Goal: Task Accomplishment & Management: Use online tool/utility

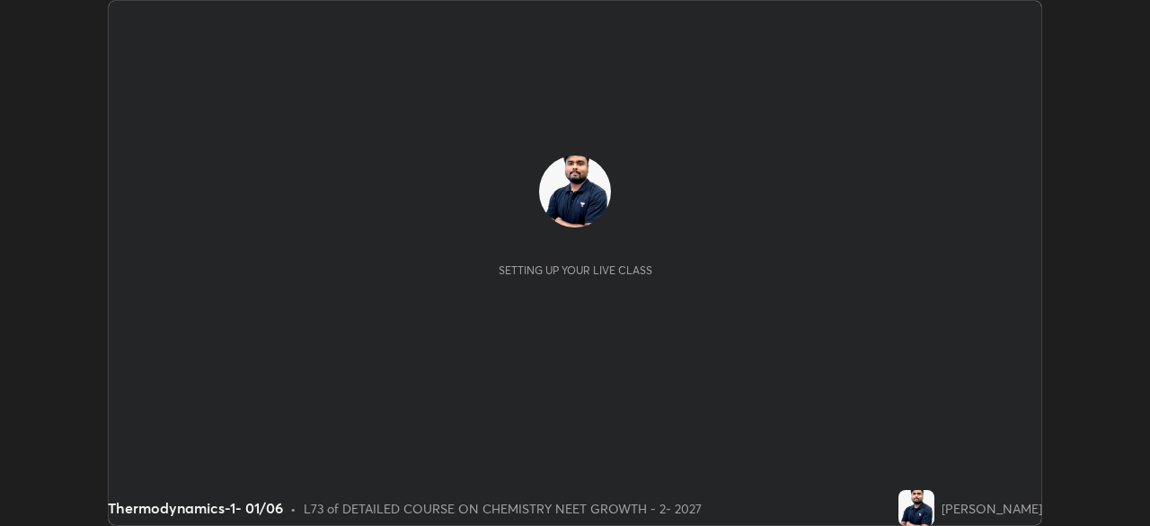
scroll to position [526, 1149]
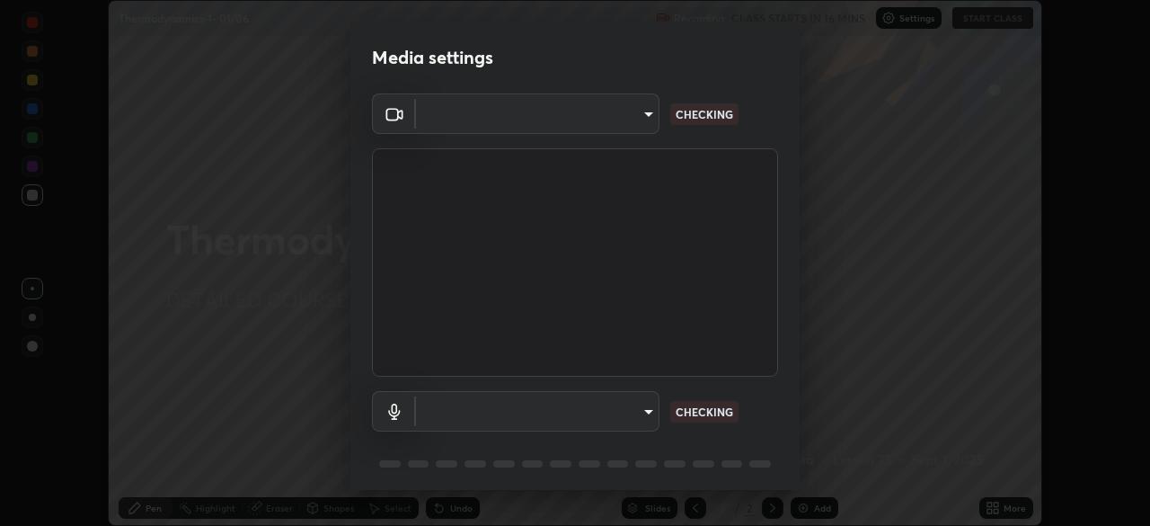
click at [585, 123] on body "Erase all Thermodynamics-1- 01/06 Recording CLASS STARTS IN 16 MINS Settings ST…" at bounding box center [575, 263] width 1150 height 526
type input "1bc8c760721724c3bb23fa848bc882cb96d251e159a7e377002adb6141e657bd"
type input "1918f708b987fa0595dc9586349fa6393aff4c3e10ee40660038fb12667bac0b"
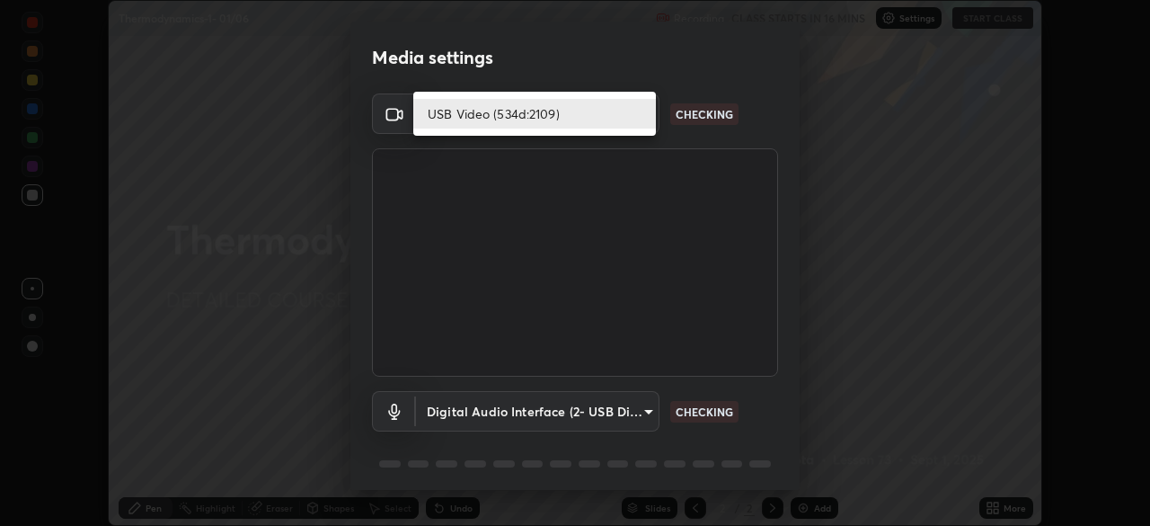
click at [576, 120] on li "USB Video (534d:2109)" at bounding box center [534, 114] width 243 height 30
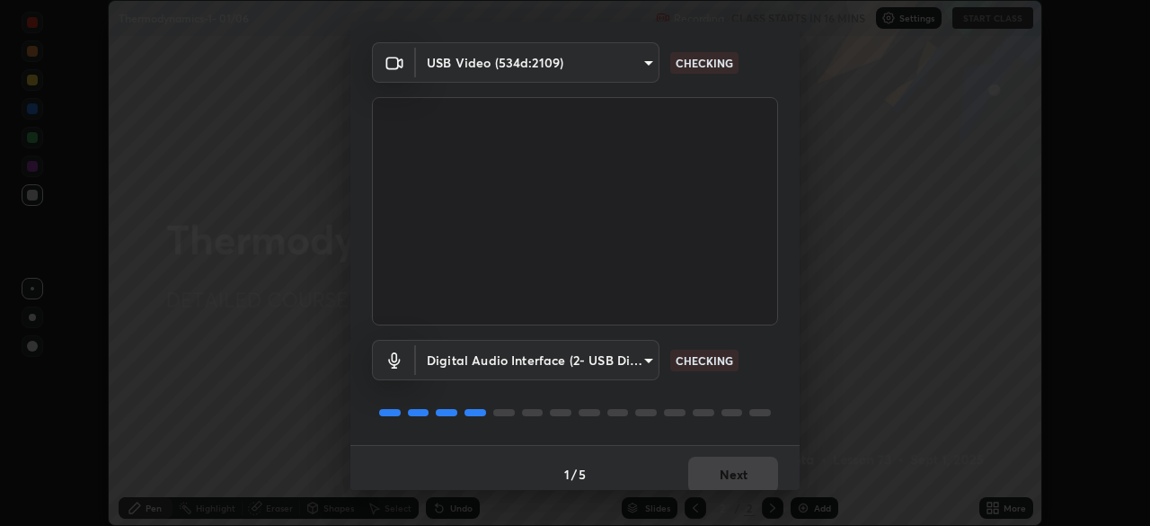
scroll to position [64, 0]
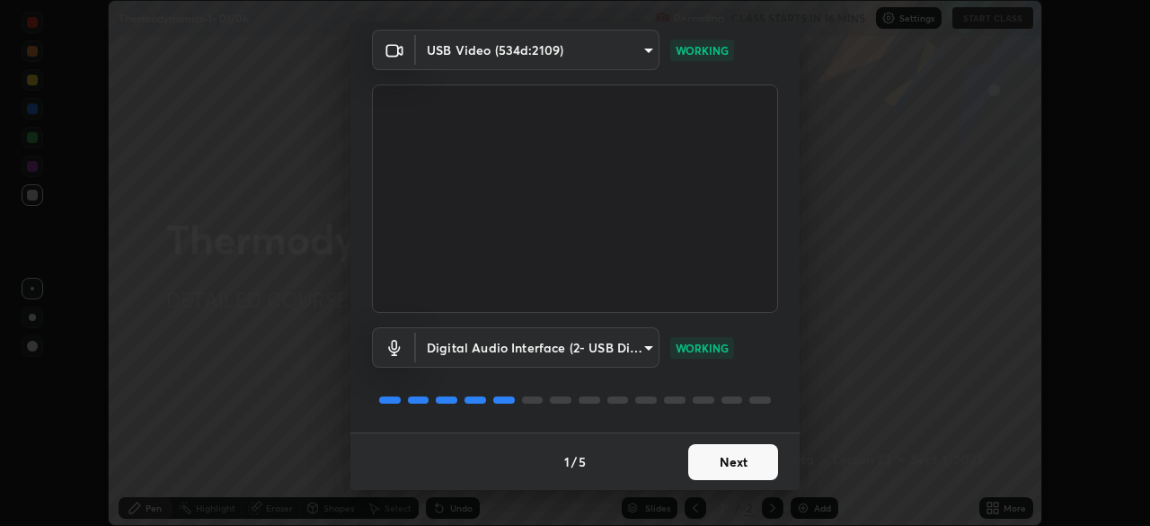
click at [721, 469] on button "Next" at bounding box center [733, 462] width 90 height 36
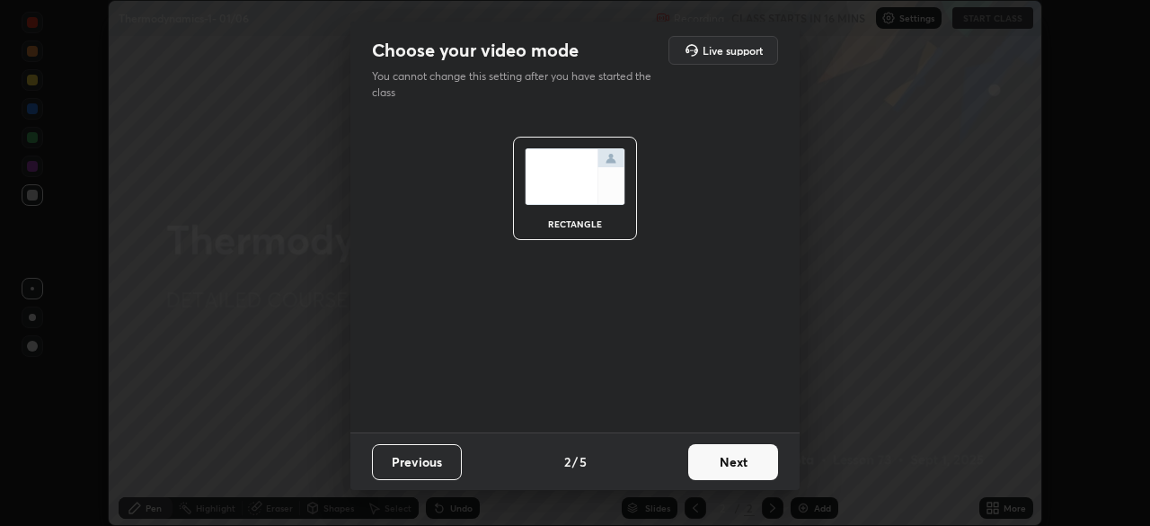
click at [738, 469] on button "Next" at bounding box center [733, 462] width 90 height 36
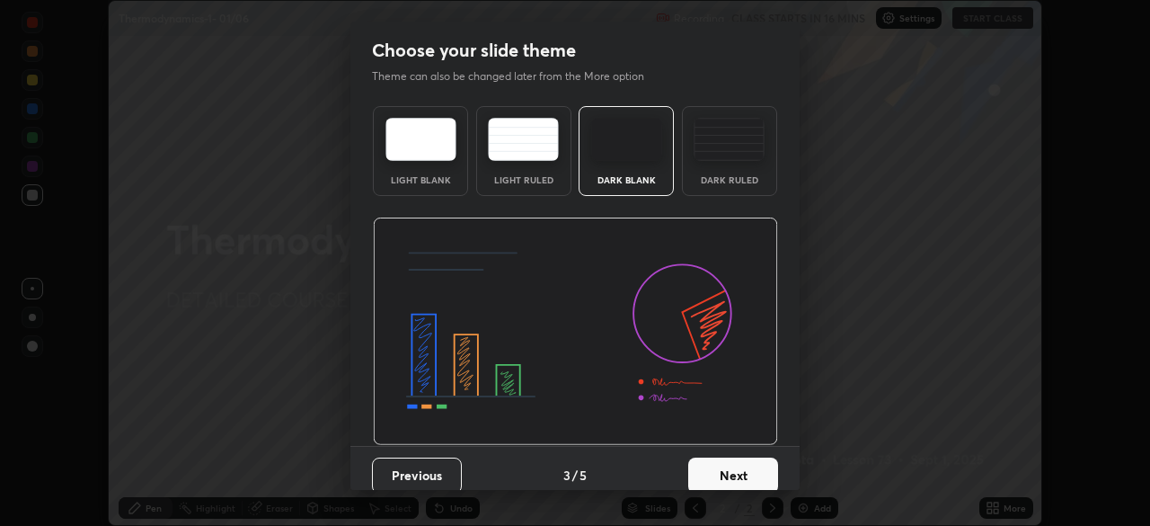
click at [750, 469] on button "Next" at bounding box center [733, 475] width 90 height 36
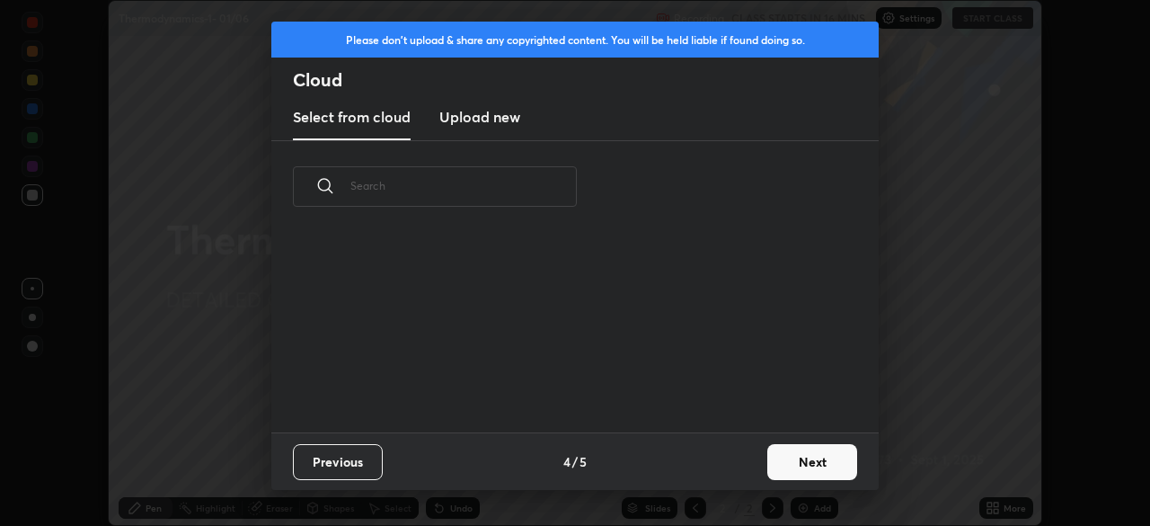
click at [768, 468] on button "Next" at bounding box center [812, 462] width 90 height 36
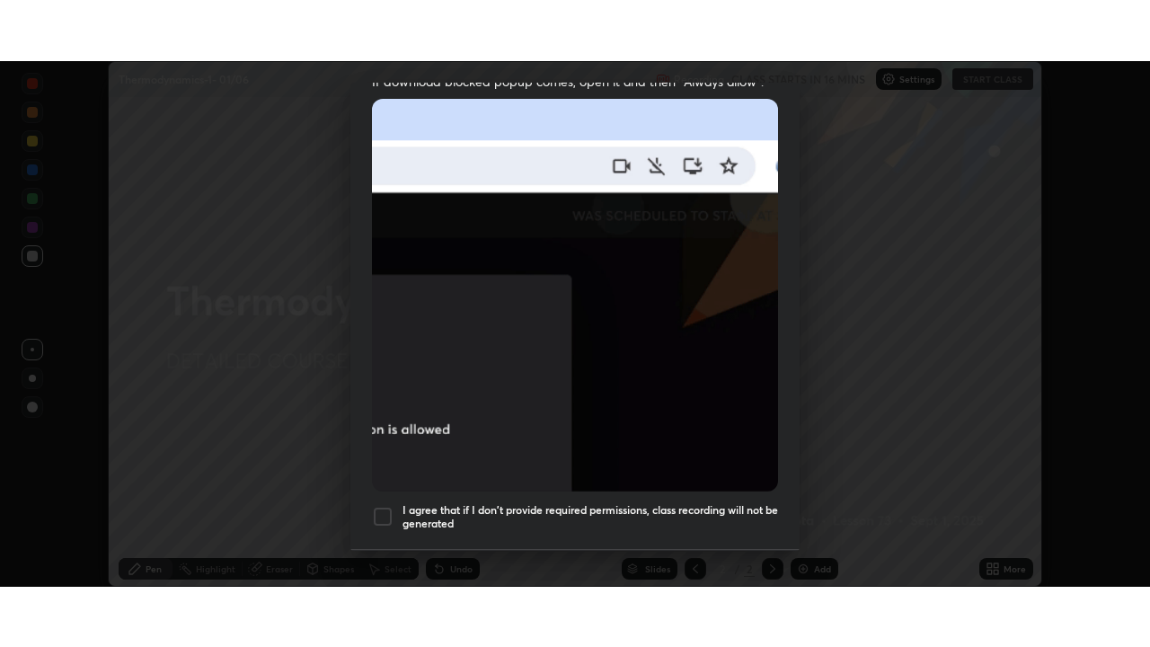
scroll to position [430, 0]
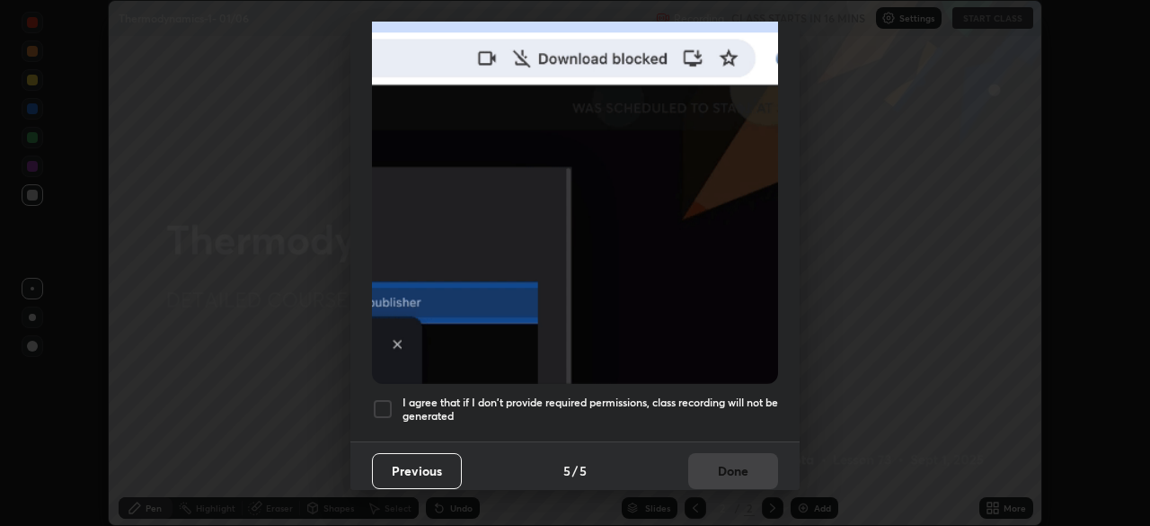
click at [383, 401] on div at bounding box center [383, 409] width 22 height 22
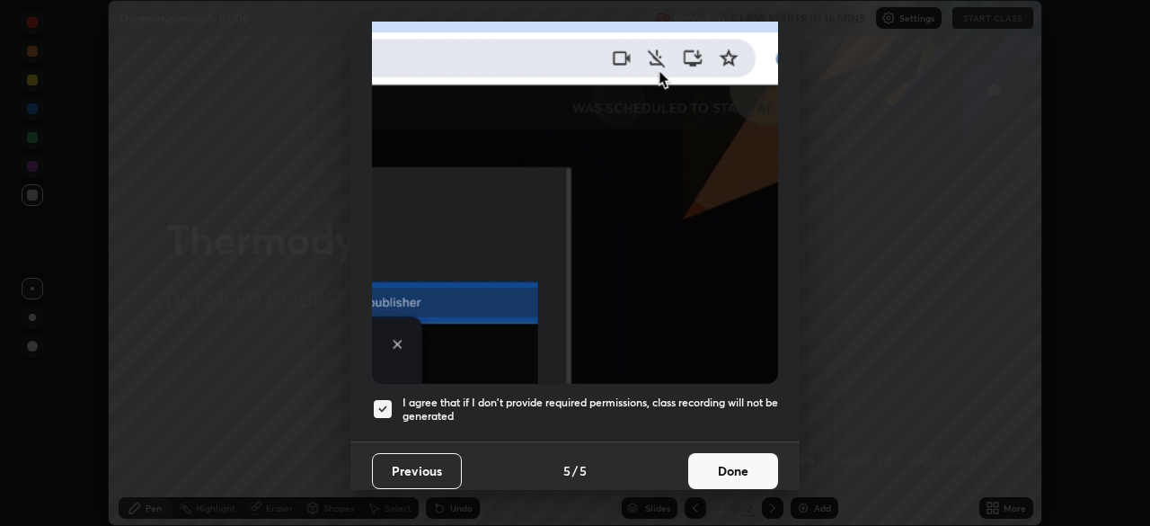
click at [734, 457] on button "Done" at bounding box center [733, 471] width 90 height 36
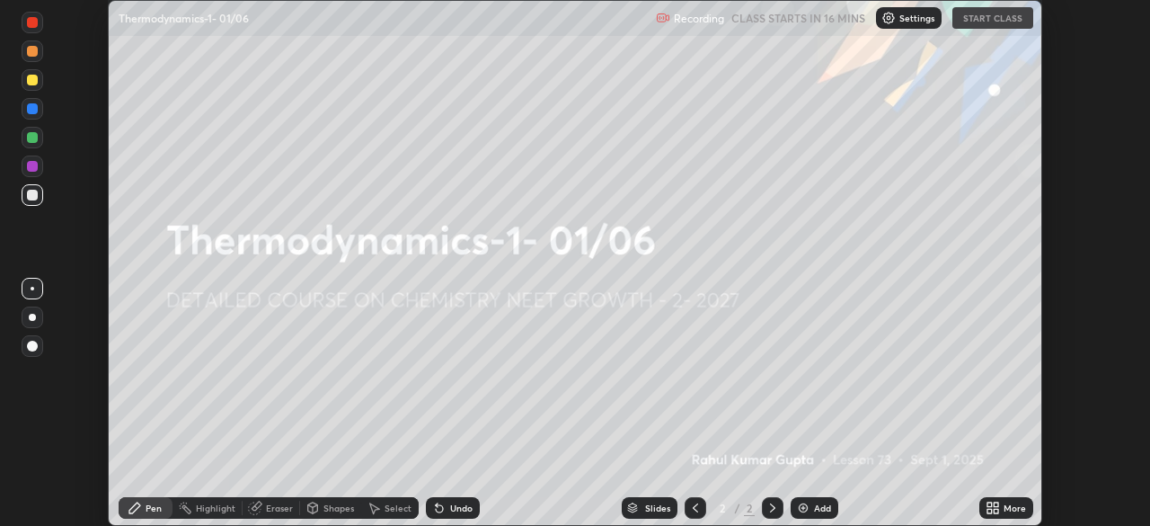
click at [989, 504] on icon at bounding box center [989, 504] width 4 height 4
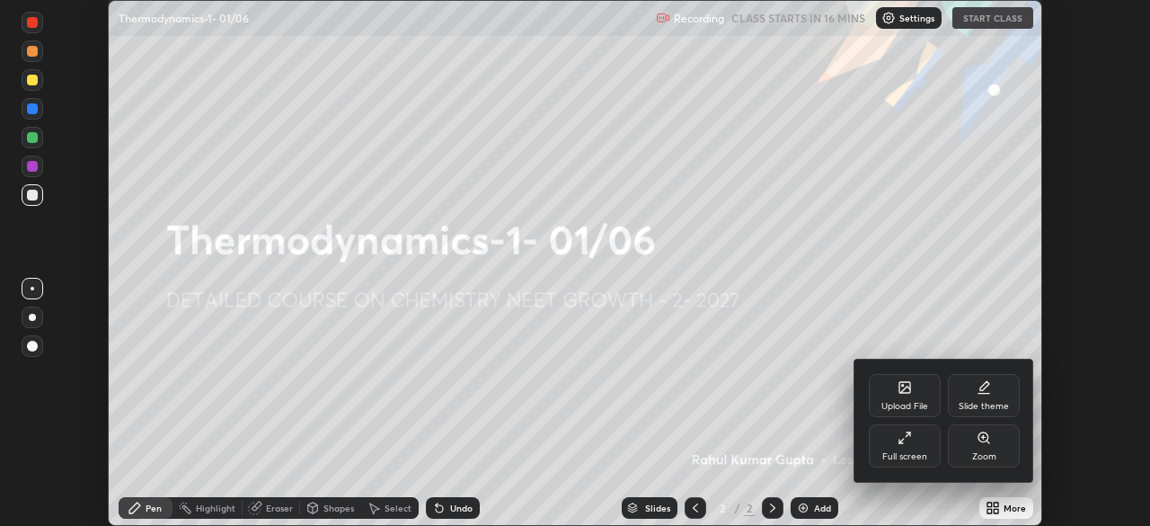
click at [889, 452] on div "Full screen" at bounding box center [904, 456] width 45 height 9
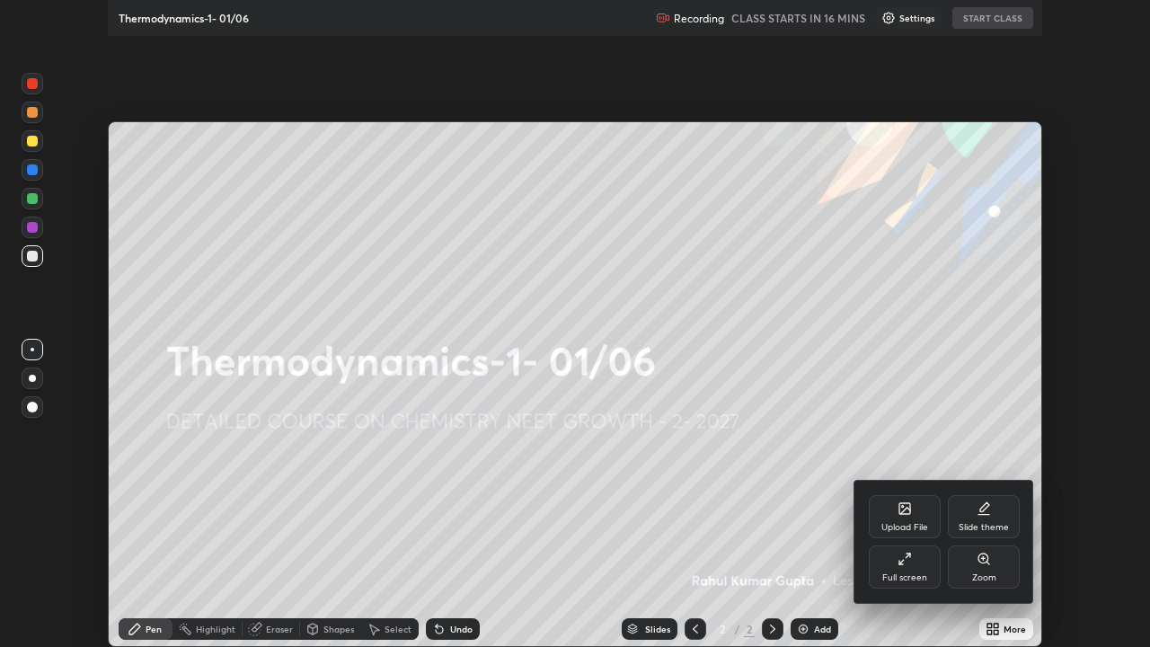
scroll to position [647, 1150]
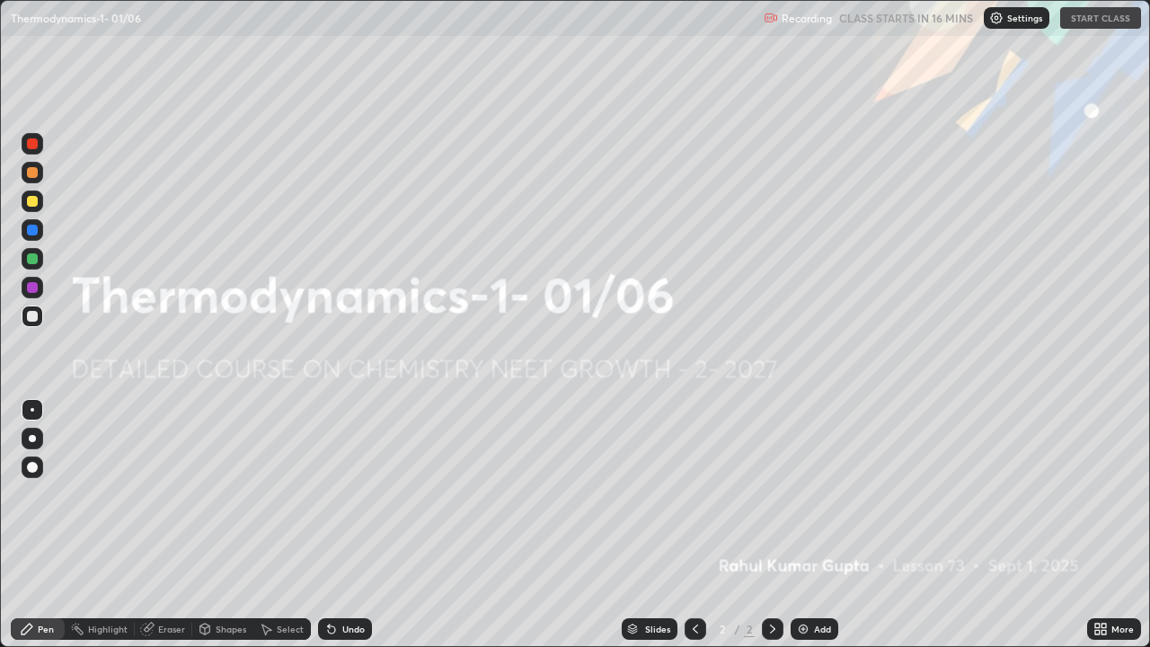
click at [1011, 19] on p "Settings" at bounding box center [1024, 17] width 35 height 9
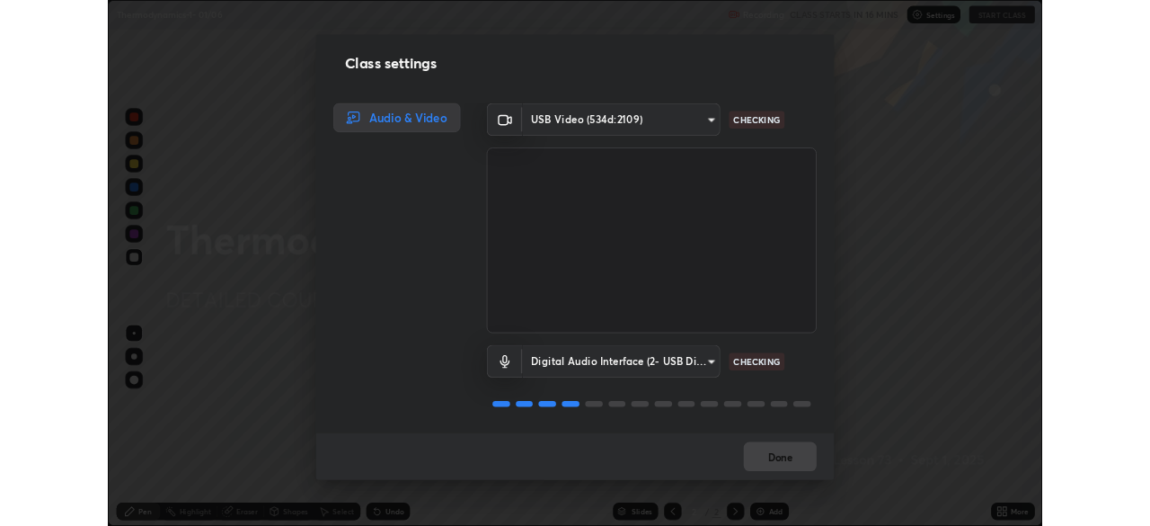
scroll to position [2, 0]
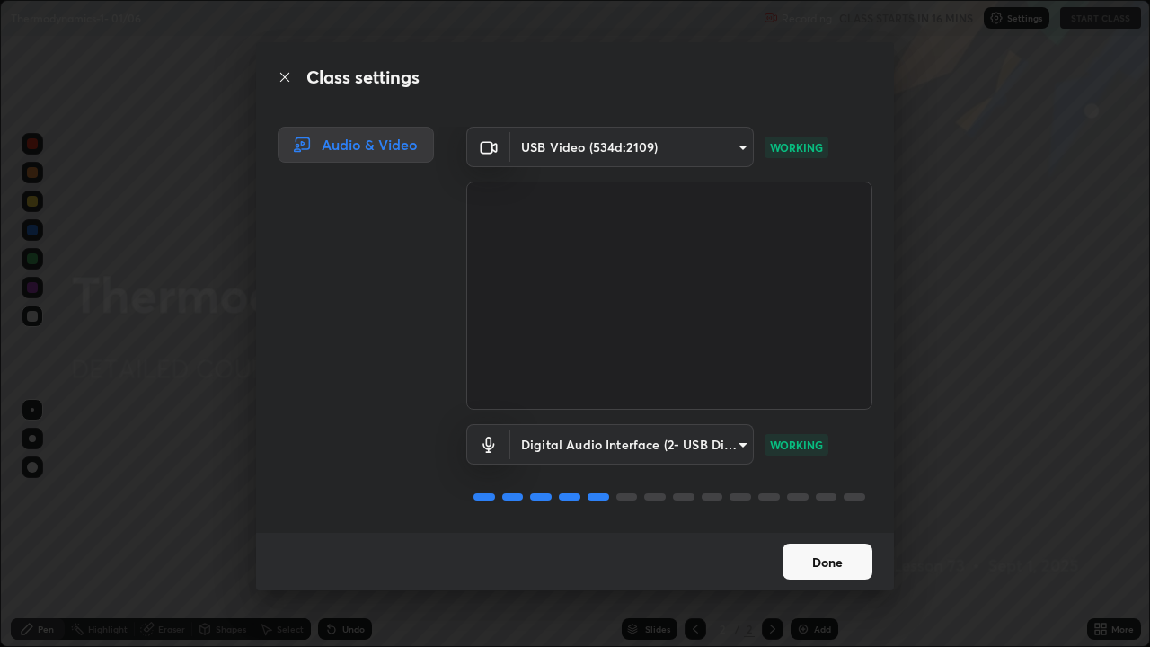
click at [830, 525] on button "Done" at bounding box center [827, 561] width 90 height 36
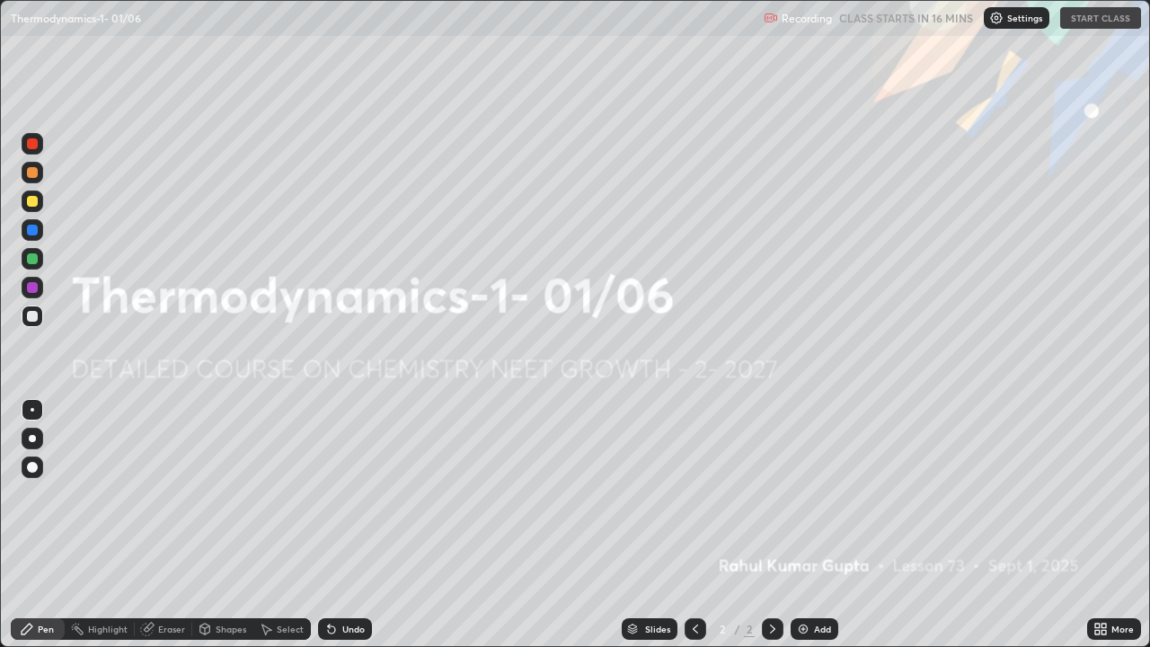
click at [1095, 525] on icon at bounding box center [1097, 632] width 4 height 4
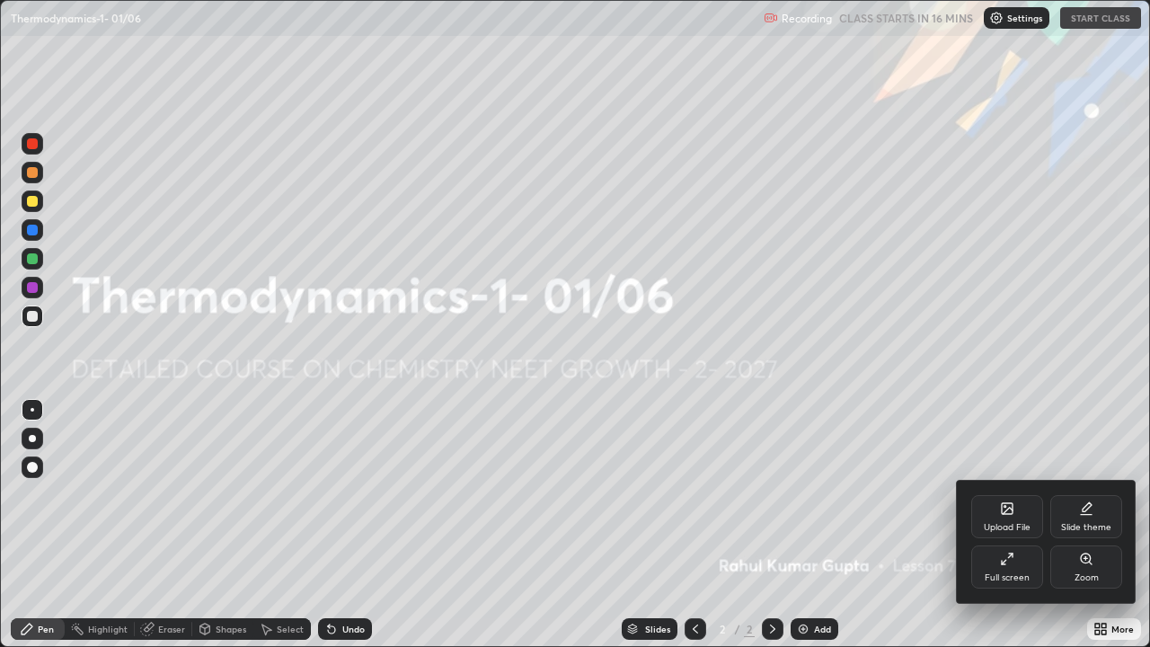
click at [1003, 525] on icon at bounding box center [1004, 563] width 4 height 4
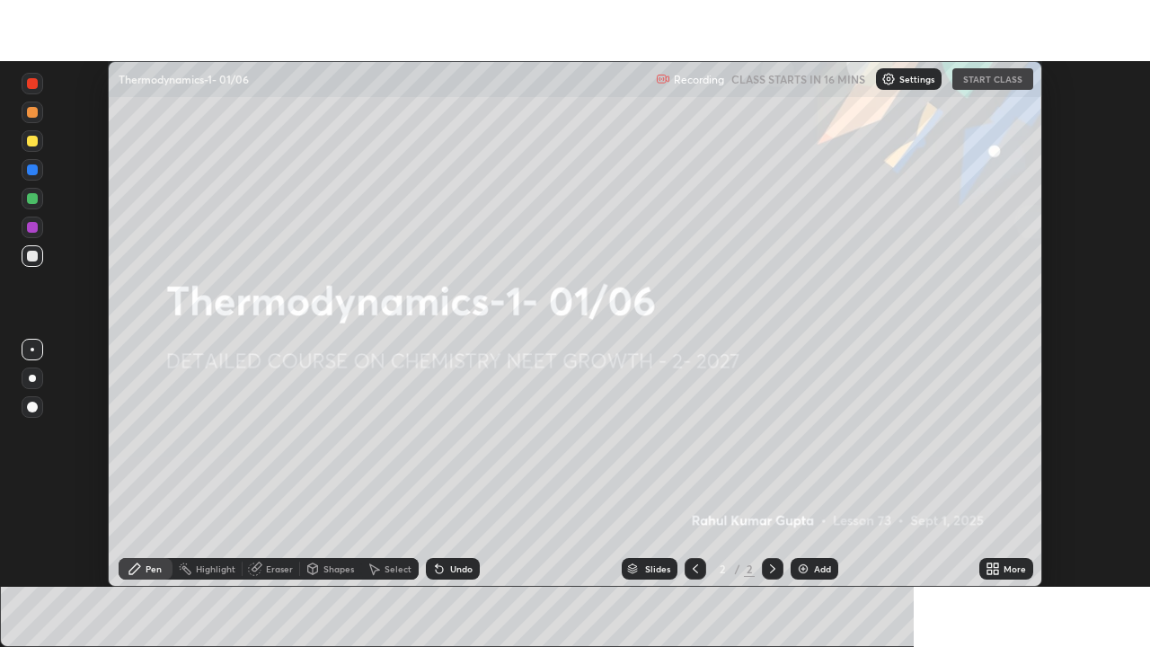
scroll to position [89307, 88682]
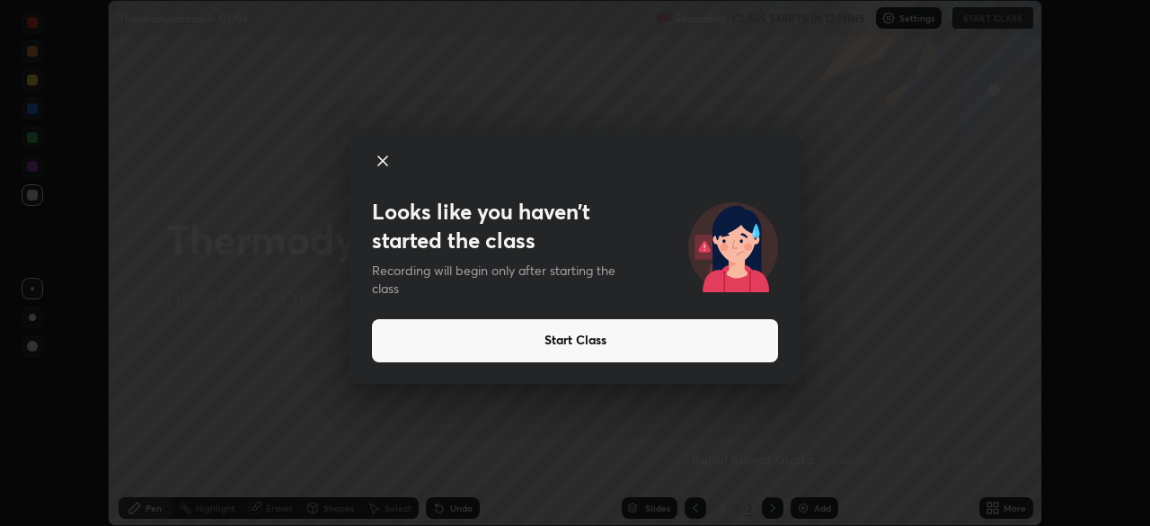
click at [384, 156] on icon at bounding box center [383, 161] width 22 height 22
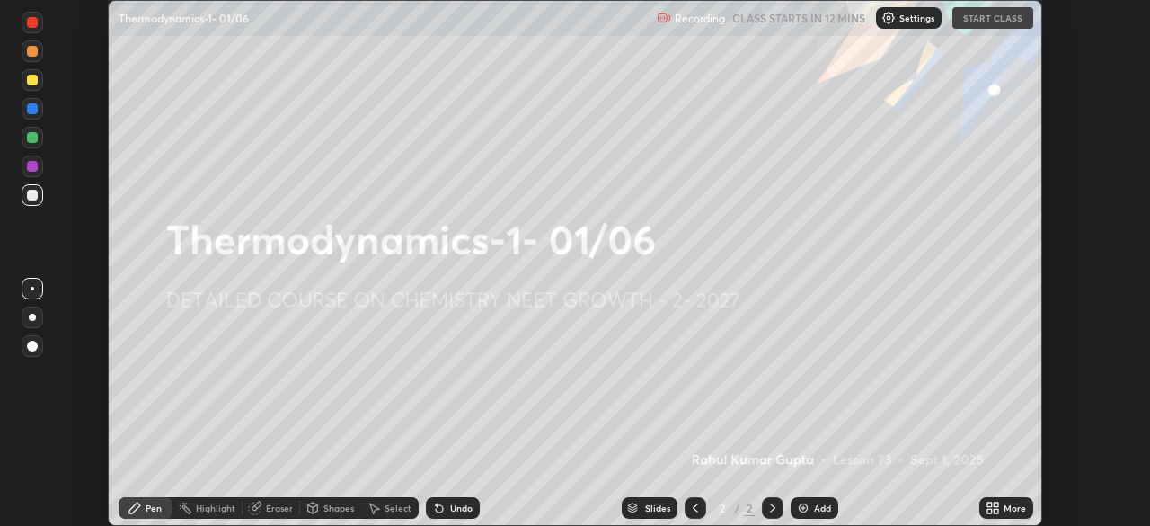
click at [989, 504] on icon at bounding box center [989, 504] width 4 height 4
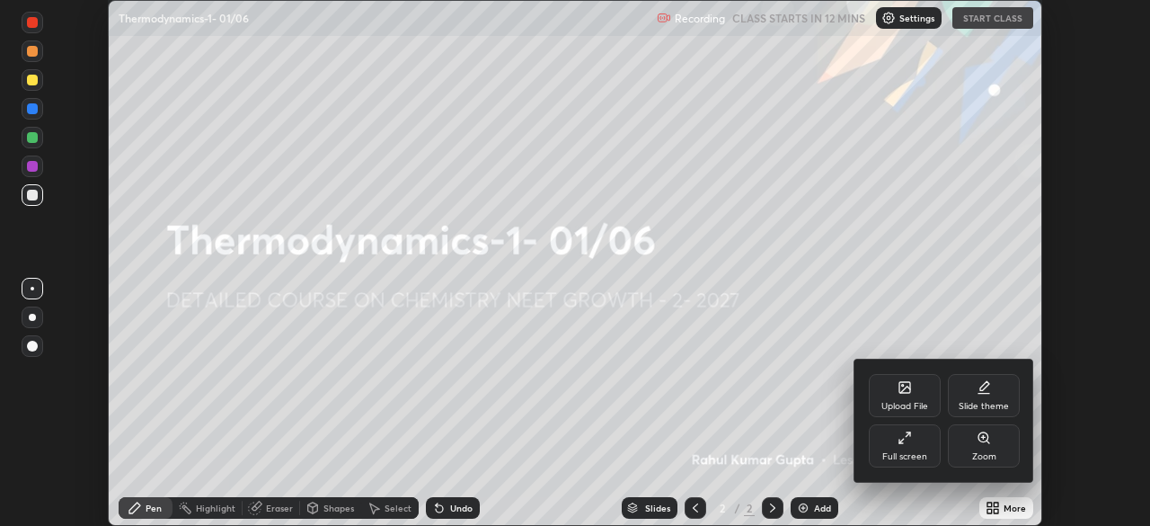
click at [899, 450] on div "Full screen" at bounding box center [905, 445] width 72 height 43
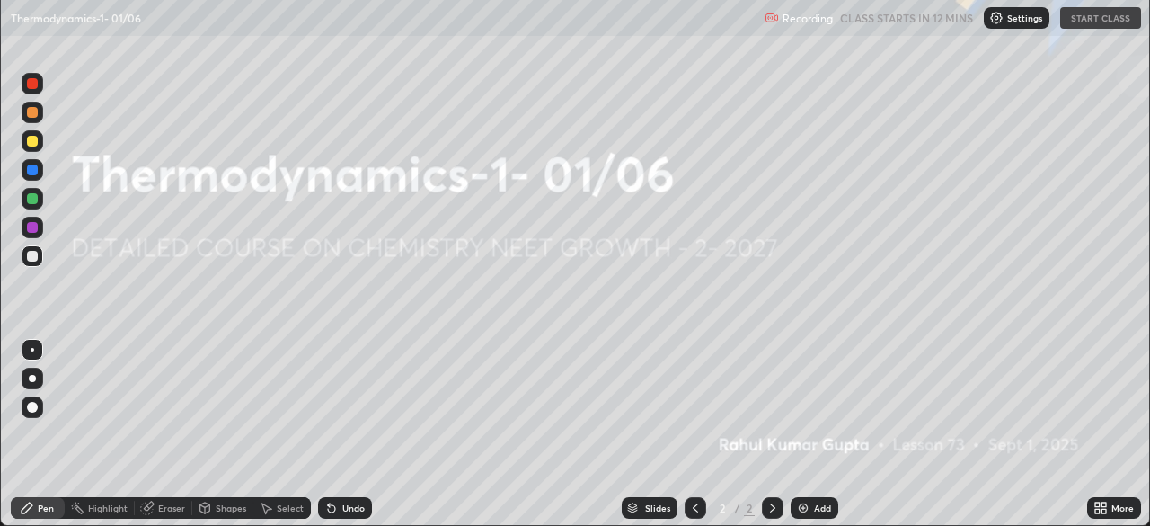
scroll to position [647, 1150]
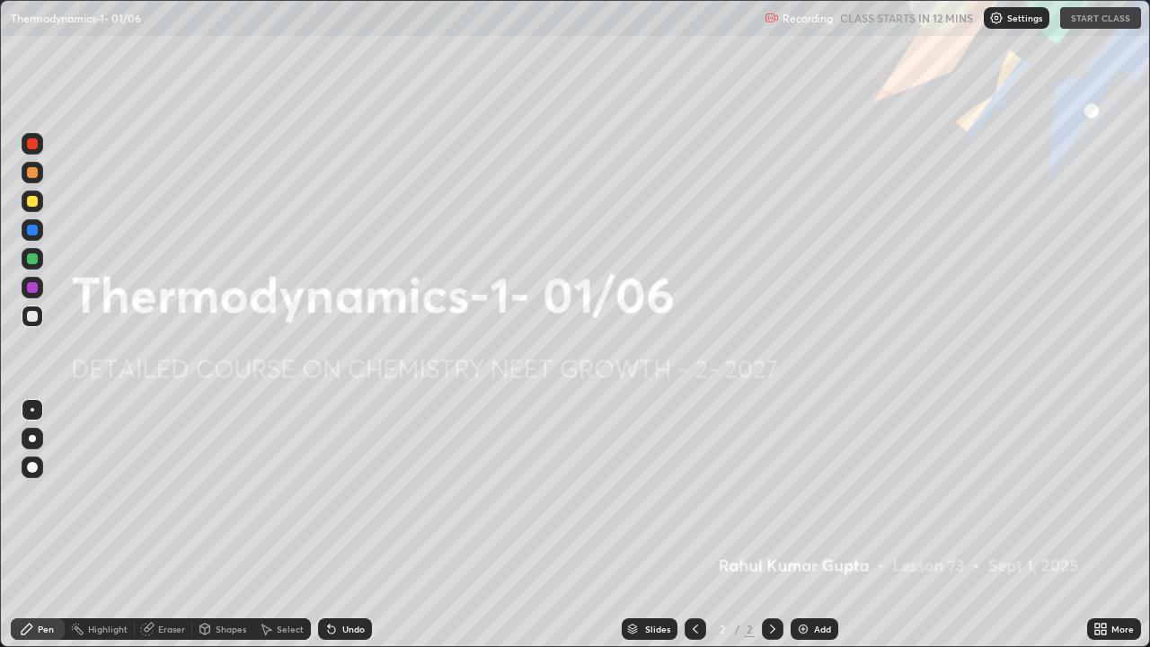
click at [1100, 525] on icon at bounding box center [1100, 629] width 14 height 14
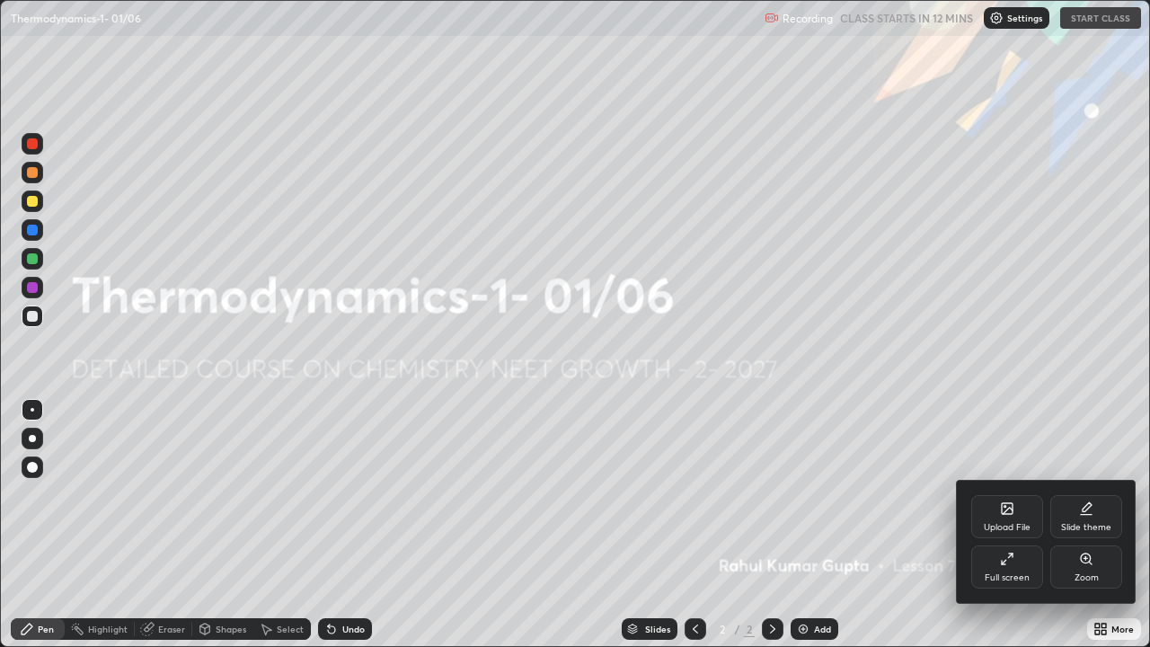
click at [992, 525] on div "Full screen" at bounding box center [1007, 566] width 72 height 43
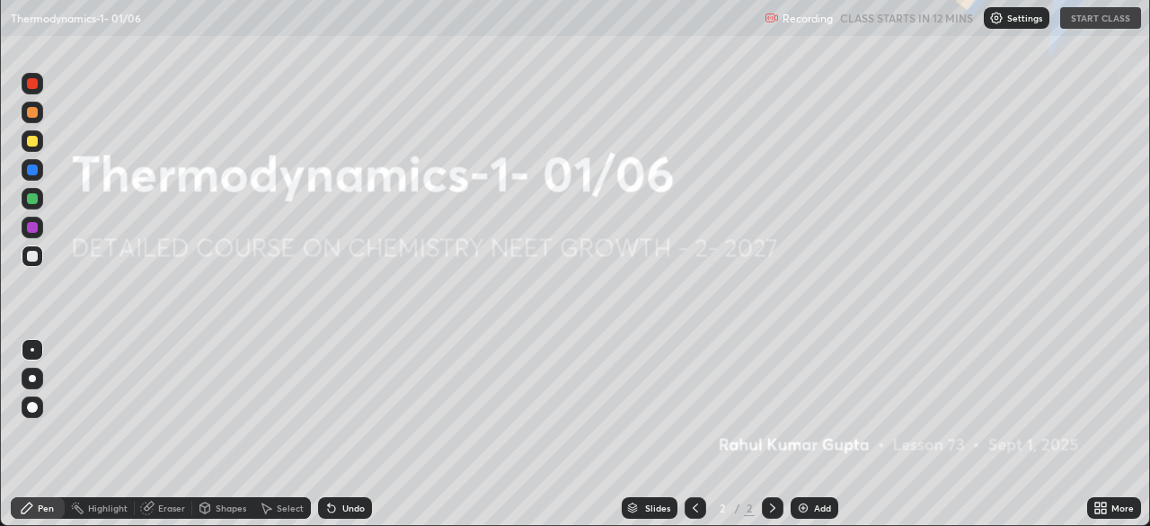
scroll to position [89307, 88682]
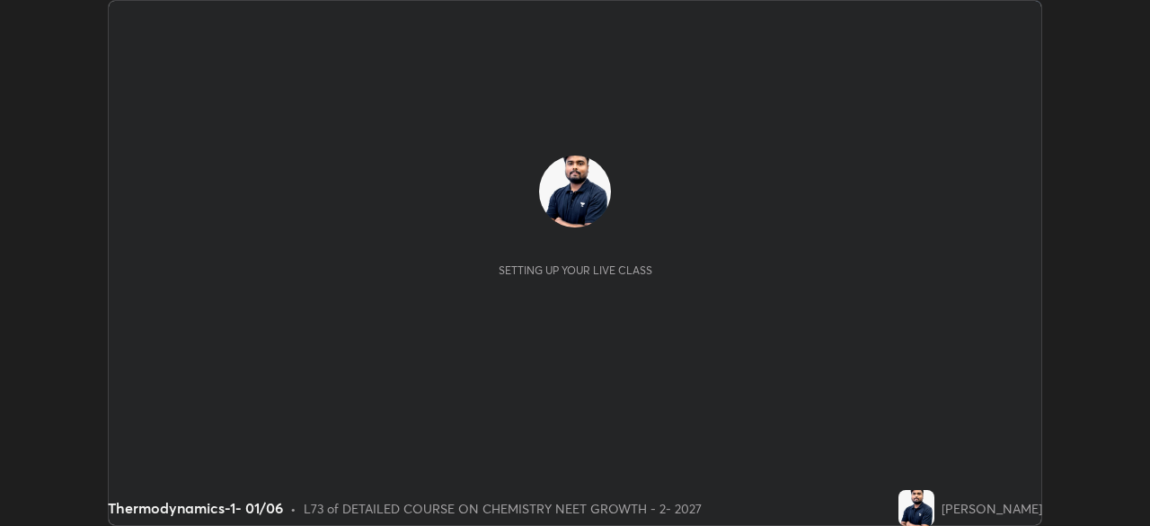
scroll to position [526, 1149]
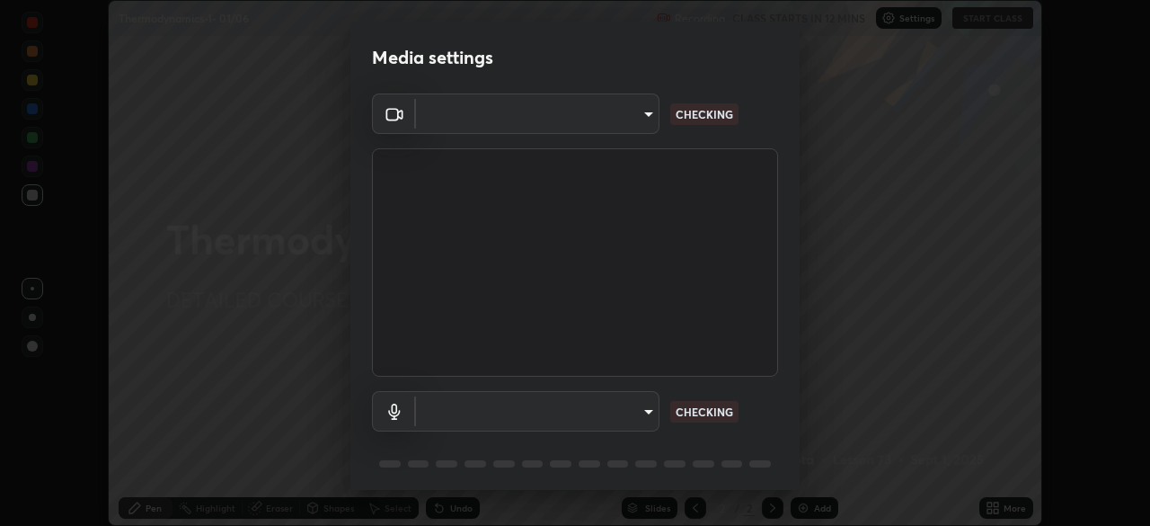
click at [614, 128] on body "Erase all Thermodynamics-1- 01/06 Recording CLASS STARTS IN 12 MINS Settings ST…" at bounding box center [575, 263] width 1150 height 526
click at [605, 119] on div at bounding box center [575, 263] width 1150 height 526
type input "1bc8c760721724c3bb23fa848bc882cb96d251e159a7e377002adb6141e657bd"
type input "1918f708b987fa0595dc9586349fa6393aff4c3e10ee40660038fb12667bac0b"
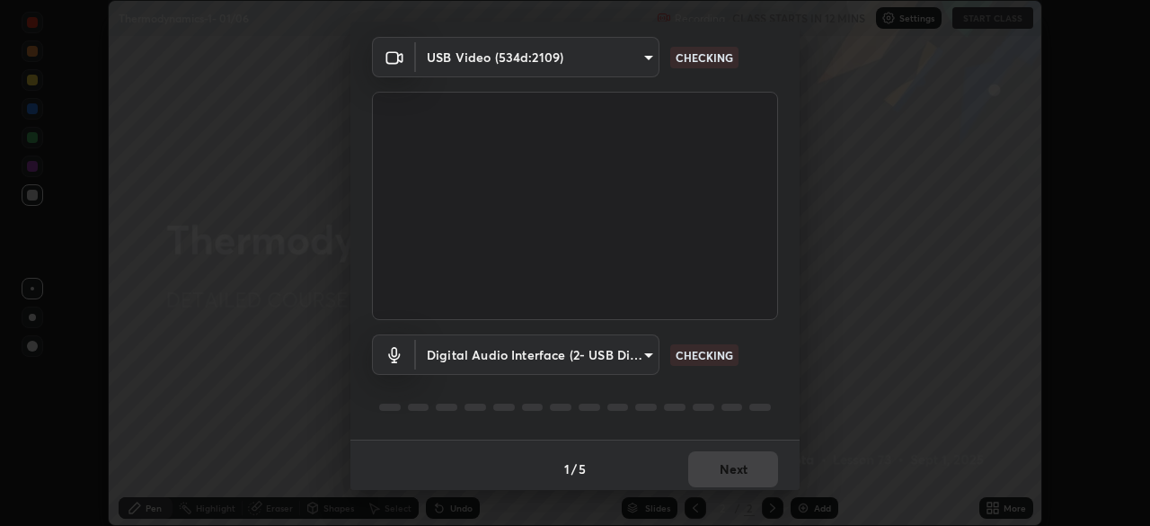
scroll to position [64, 0]
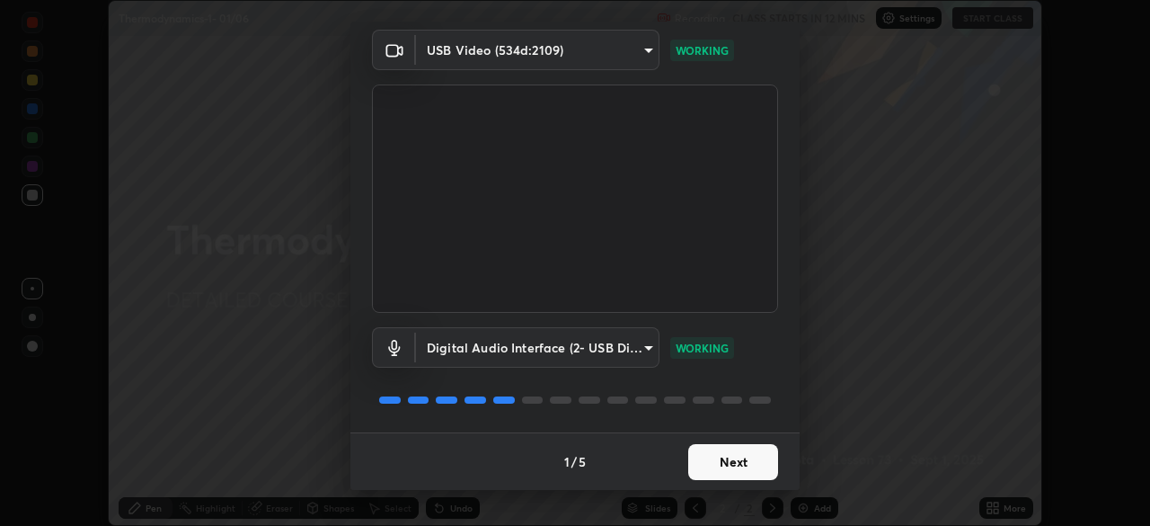
click at [729, 455] on button "Next" at bounding box center [733, 462] width 90 height 36
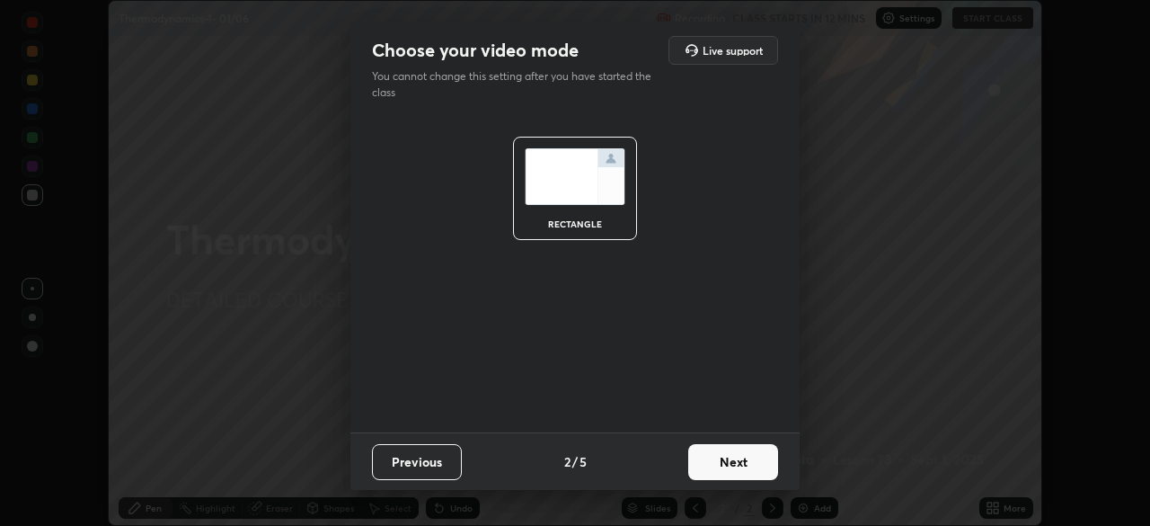
scroll to position [0, 0]
click at [744, 461] on button "Next" at bounding box center [733, 462] width 90 height 36
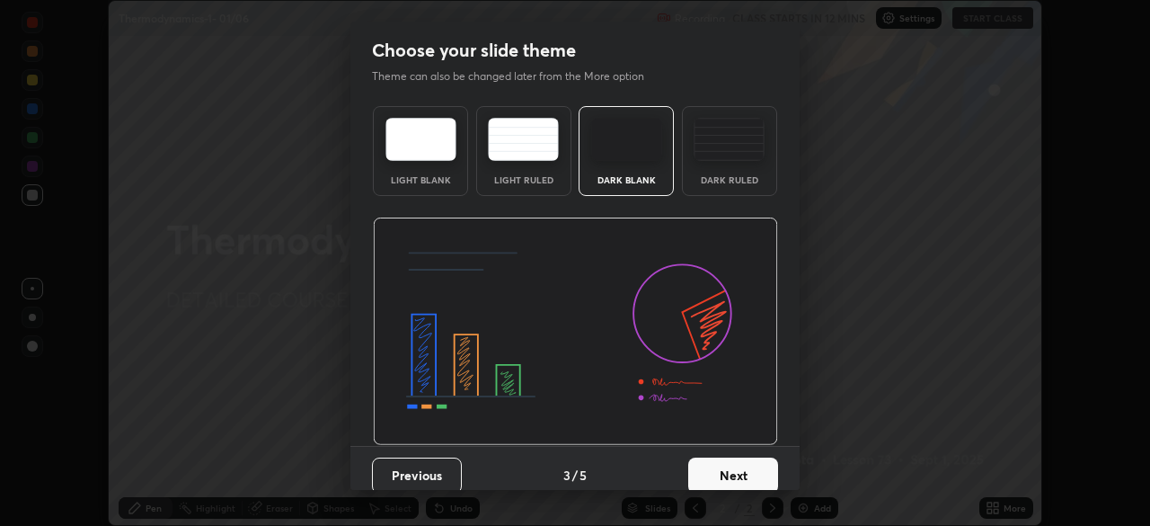
click at [765, 464] on button "Next" at bounding box center [733, 475] width 90 height 36
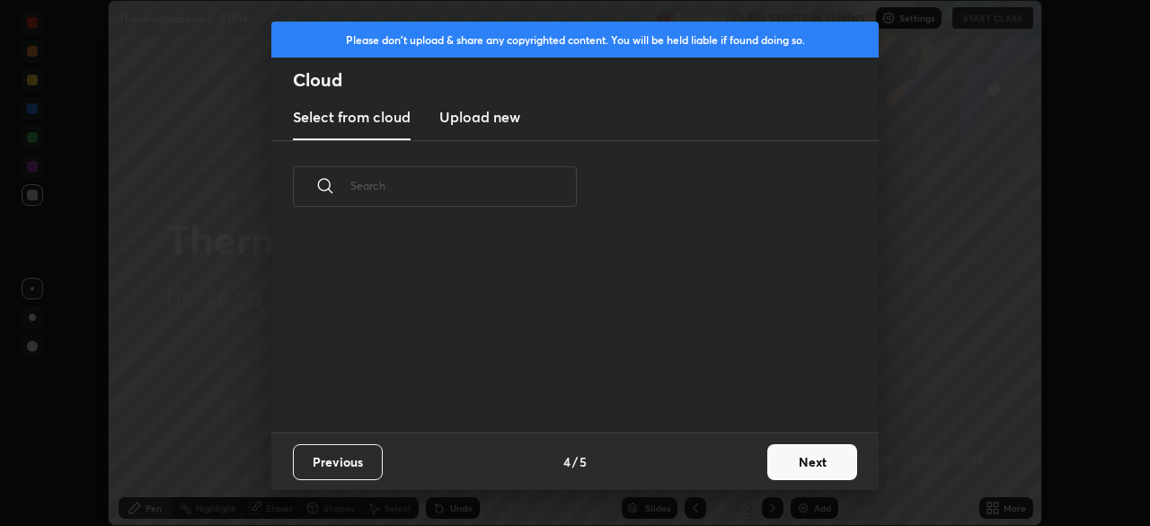
click at [782, 468] on button "Next" at bounding box center [812, 462] width 90 height 36
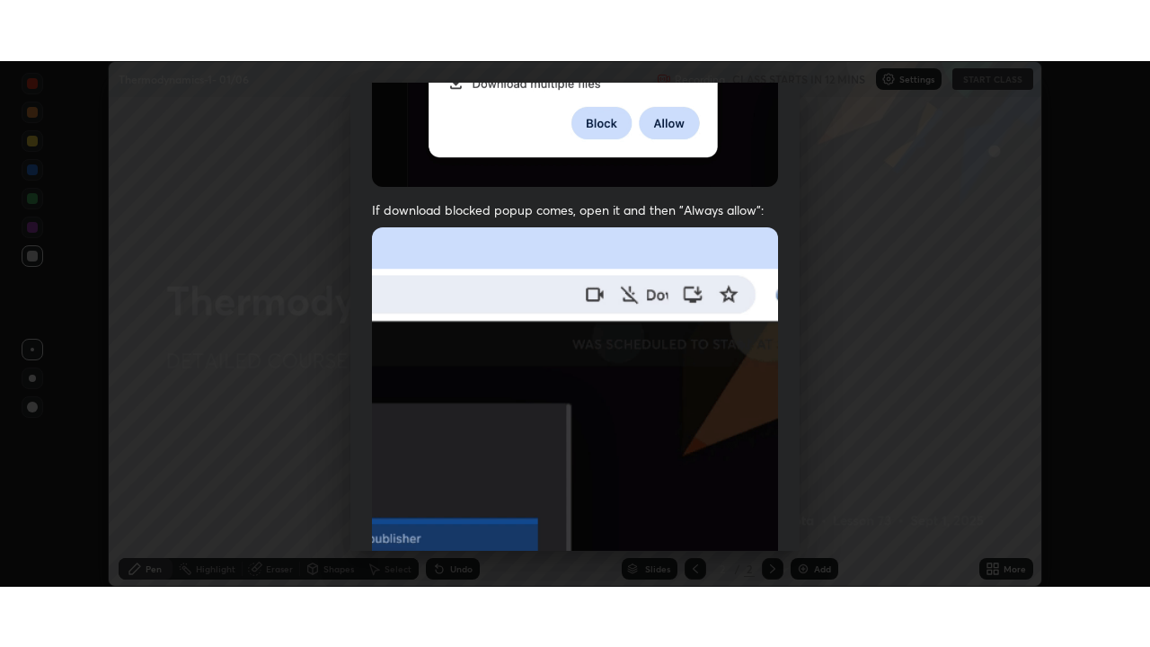
scroll to position [430, 0]
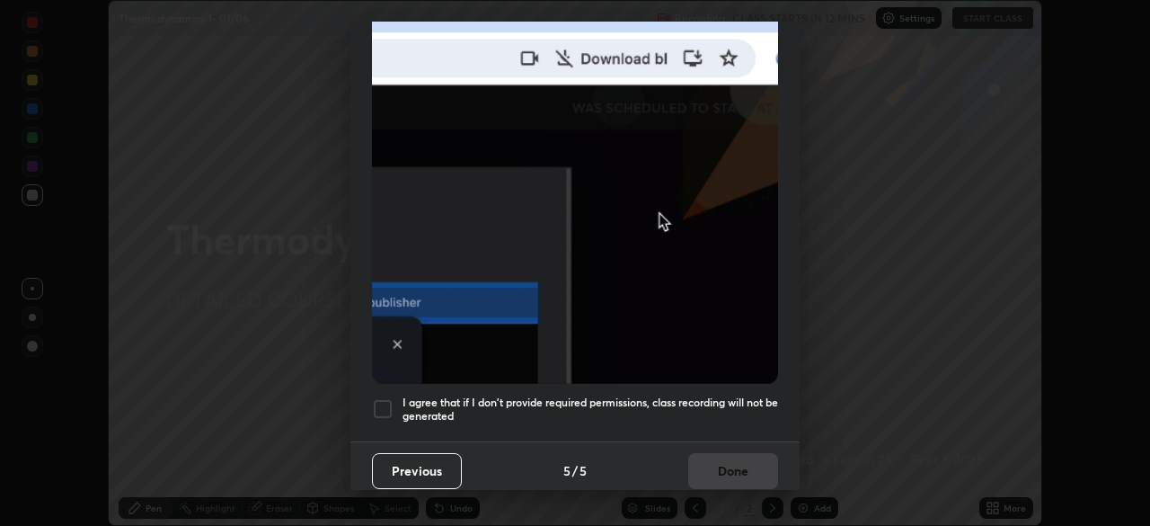
click at [387, 404] on div at bounding box center [383, 409] width 22 height 22
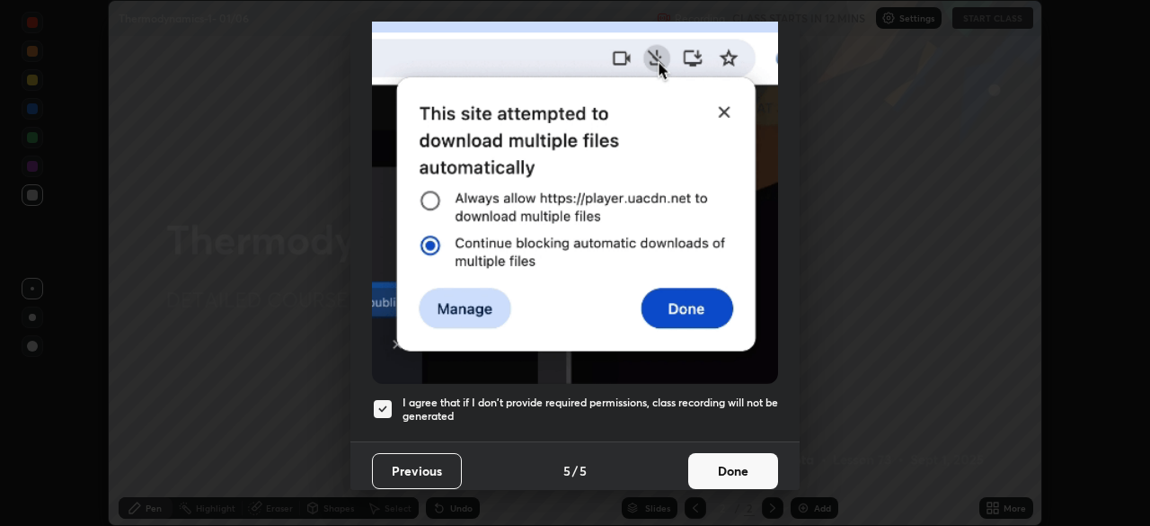
click at [725, 463] on button "Done" at bounding box center [733, 471] width 90 height 36
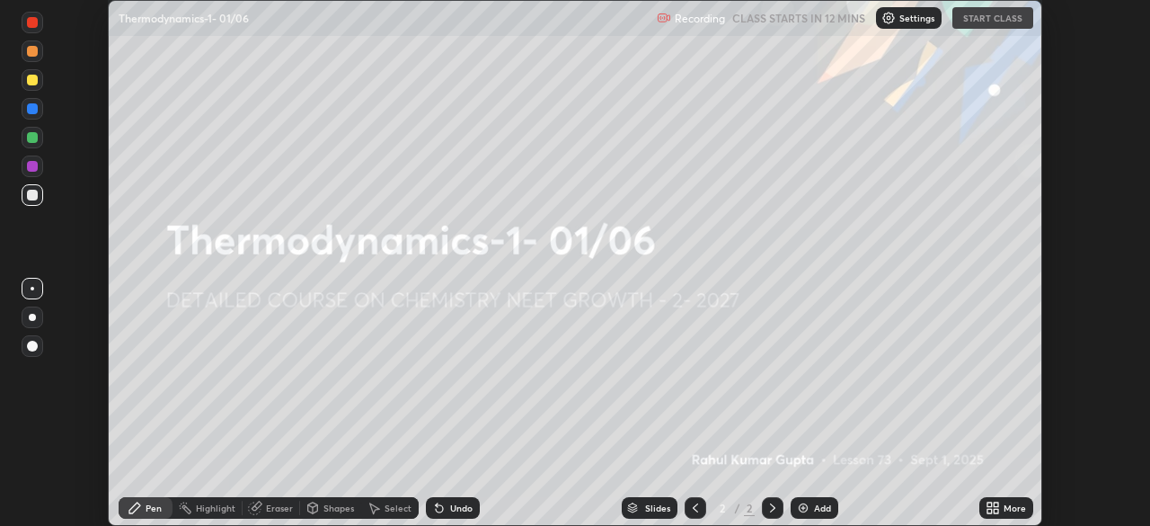
click at [1005, 508] on div "More" at bounding box center [1014, 507] width 22 height 9
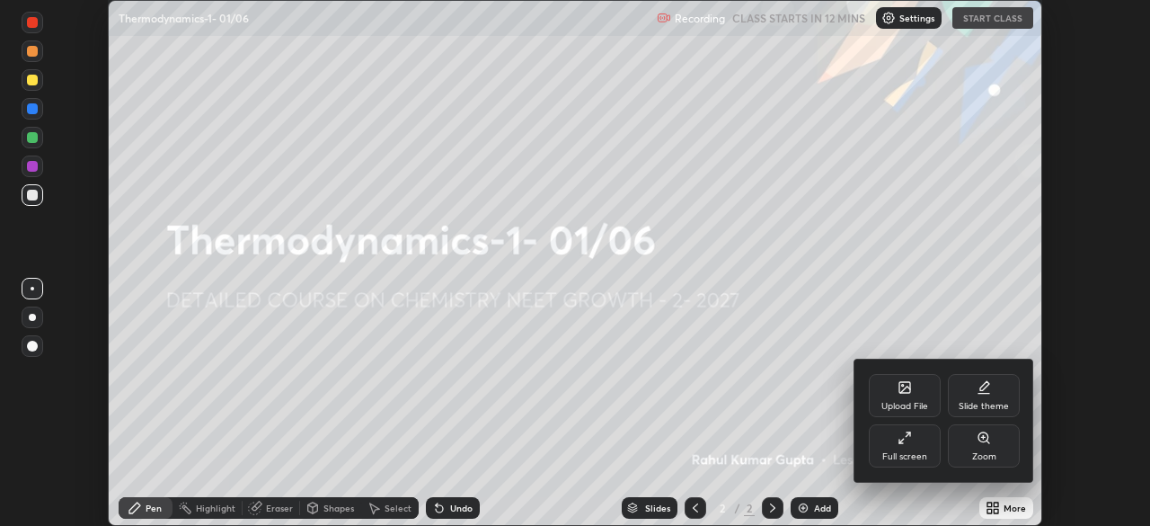
click at [909, 453] on div "Full screen" at bounding box center [904, 456] width 45 height 9
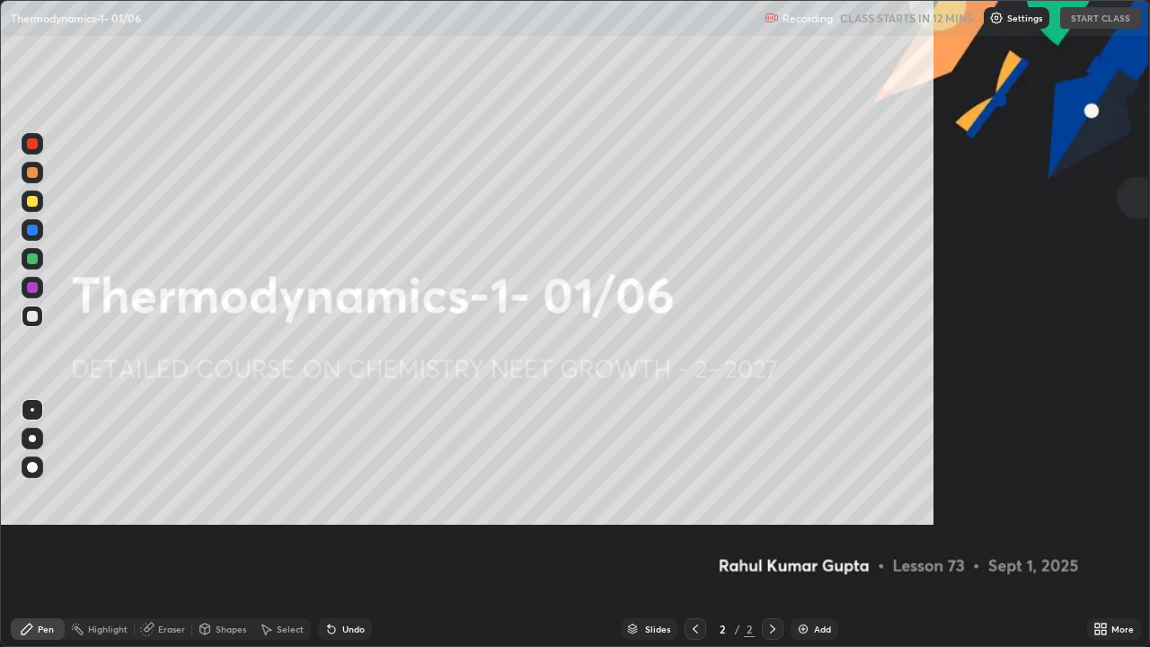
scroll to position [647, 1150]
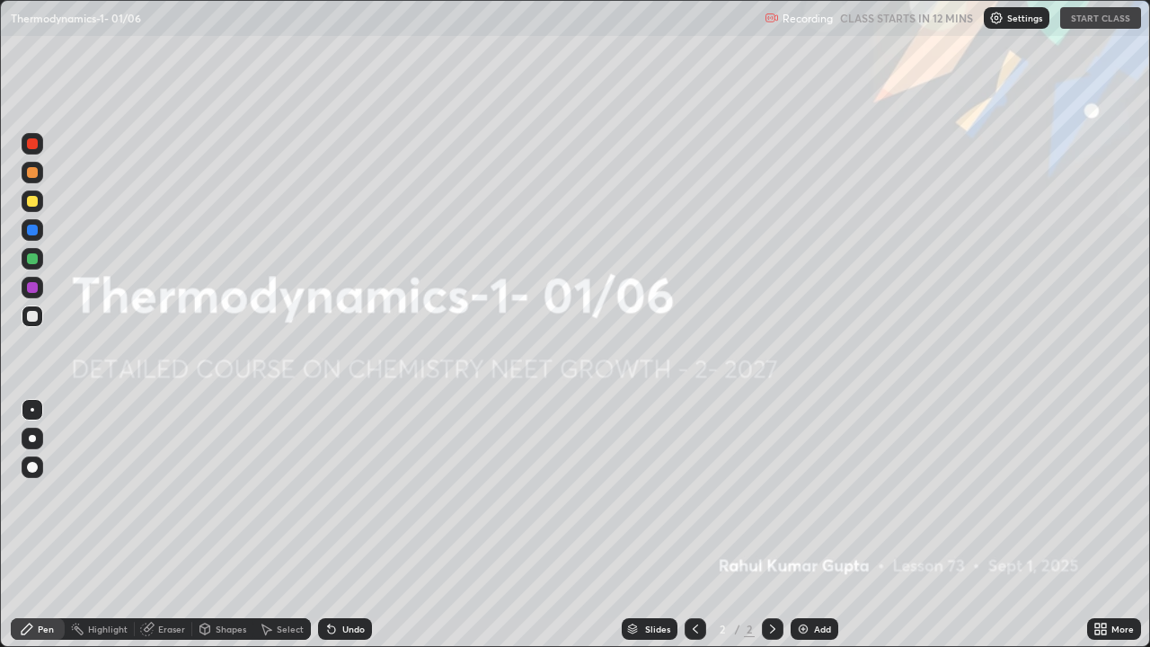
click at [1001, 21] on img at bounding box center [996, 18] width 14 height 14
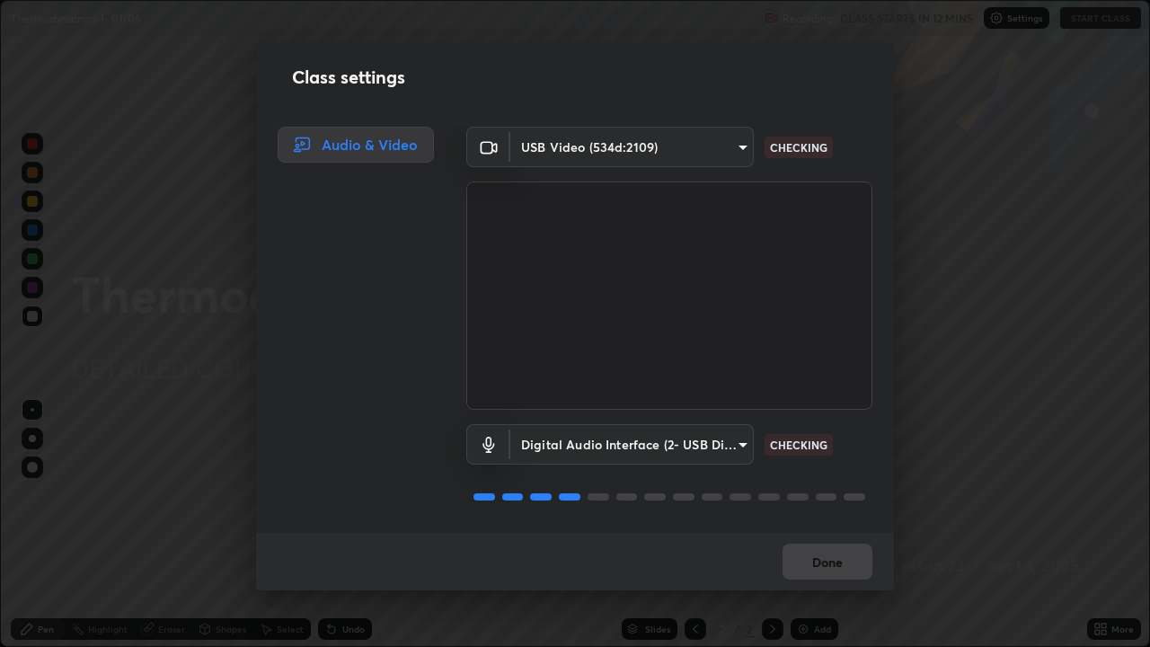
scroll to position [2, 0]
click at [822, 525] on button "Done" at bounding box center [827, 561] width 90 height 36
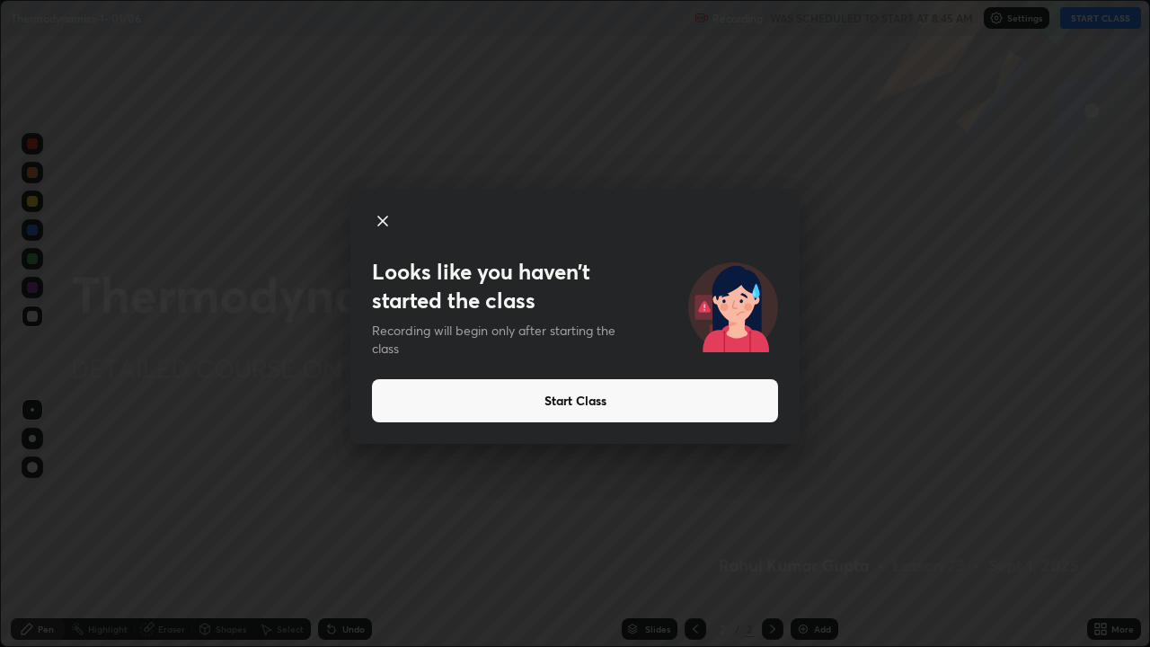
click at [645, 410] on button "Start Class" at bounding box center [575, 400] width 406 height 43
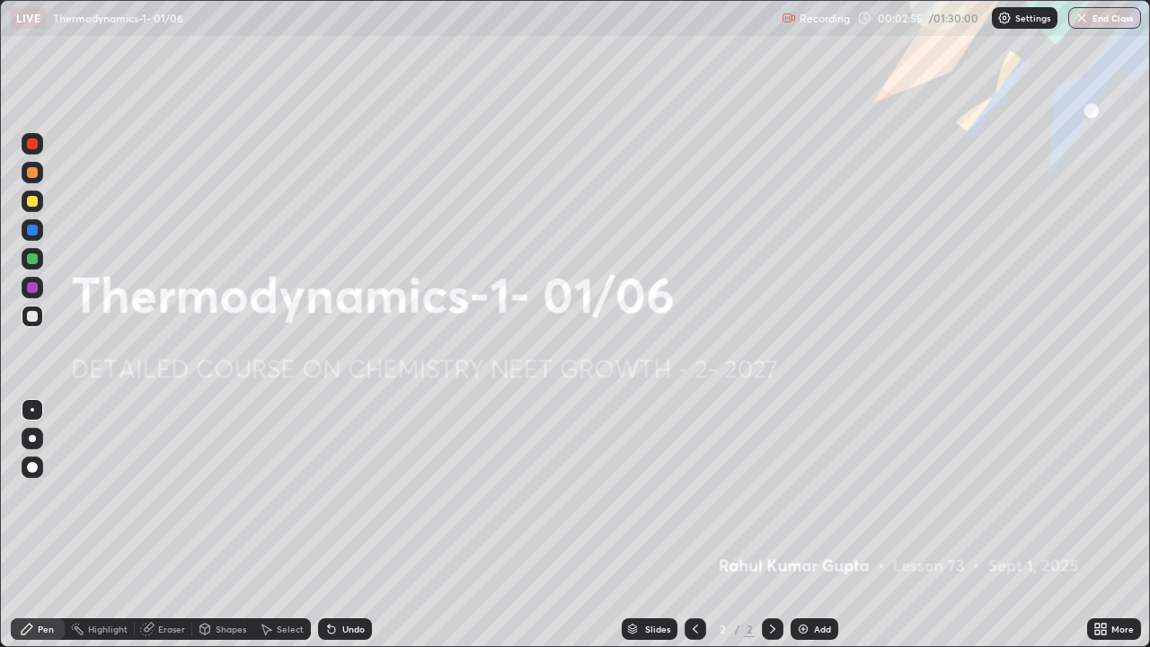
click at [808, 525] on div "Add" at bounding box center [815, 629] width 48 height 22
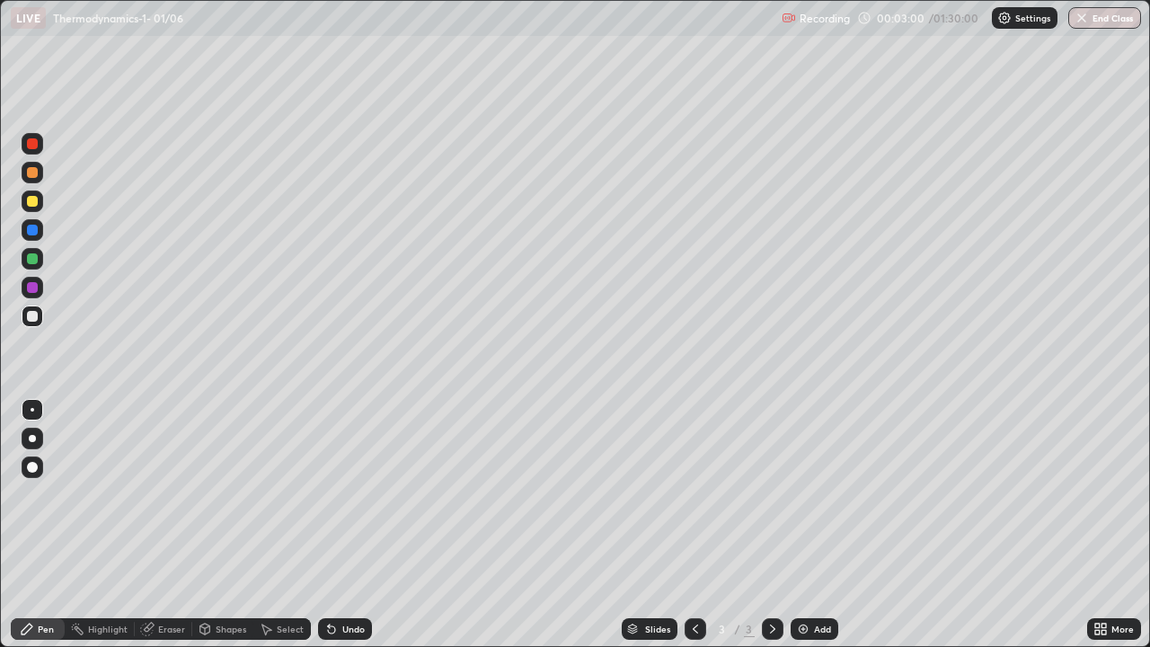
click at [37, 201] on div at bounding box center [32, 201] width 11 height 11
click at [30, 446] on div at bounding box center [33, 439] width 22 height 22
click at [220, 525] on div "Shapes" at bounding box center [231, 628] width 31 height 9
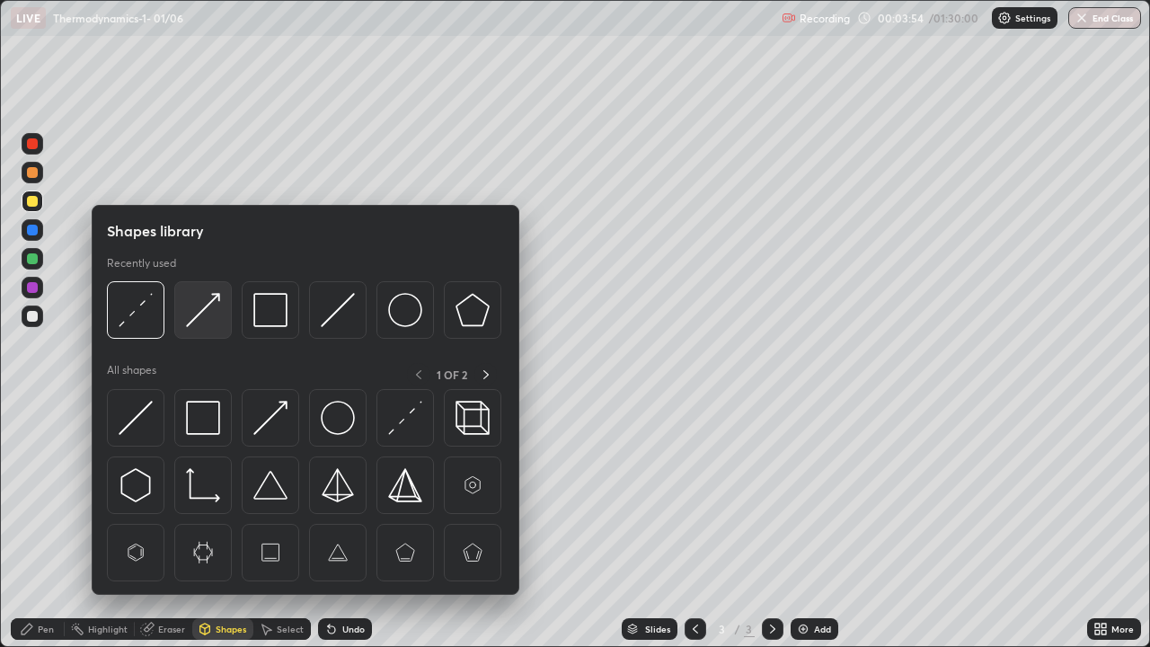
click at [208, 299] on img at bounding box center [203, 310] width 34 height 34
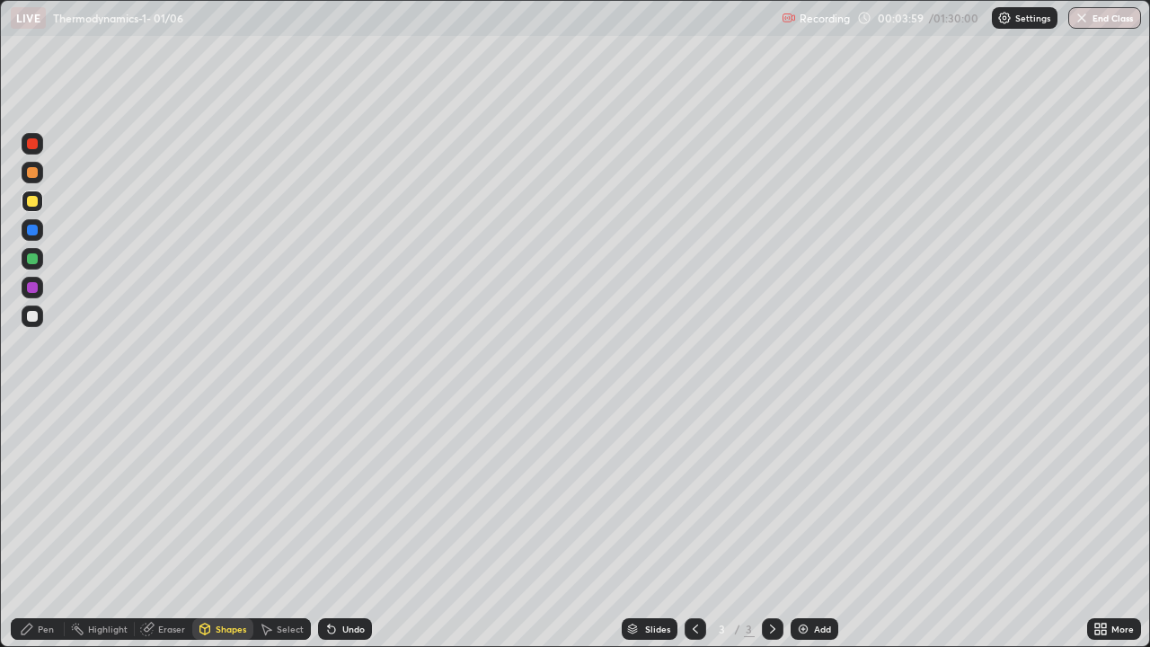
click at [38, 525] on div "Pen" at bounding box center [46, 628] width 16 height 9
click at [34, 316] on div at bounding box center [32, 316] width 11 height 11
click at [34, 233] on div at bounding box center [32, 230] width 11 height 11
click at [31, 204] on div at bounding box center [32, 201] width 11 height 11
click at [28, 173] on div at bounding box center [32, 172] width 11 height 11
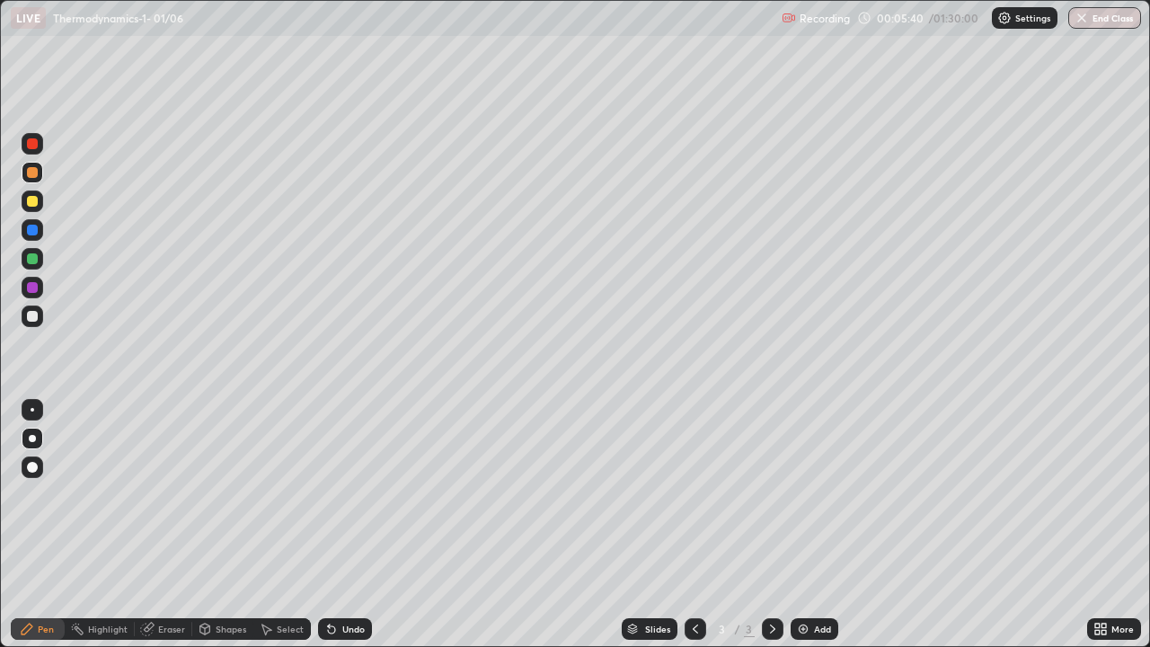
click at [170, 525] on div "Eraser" at bounding box center [171, 628] width 27 height 9
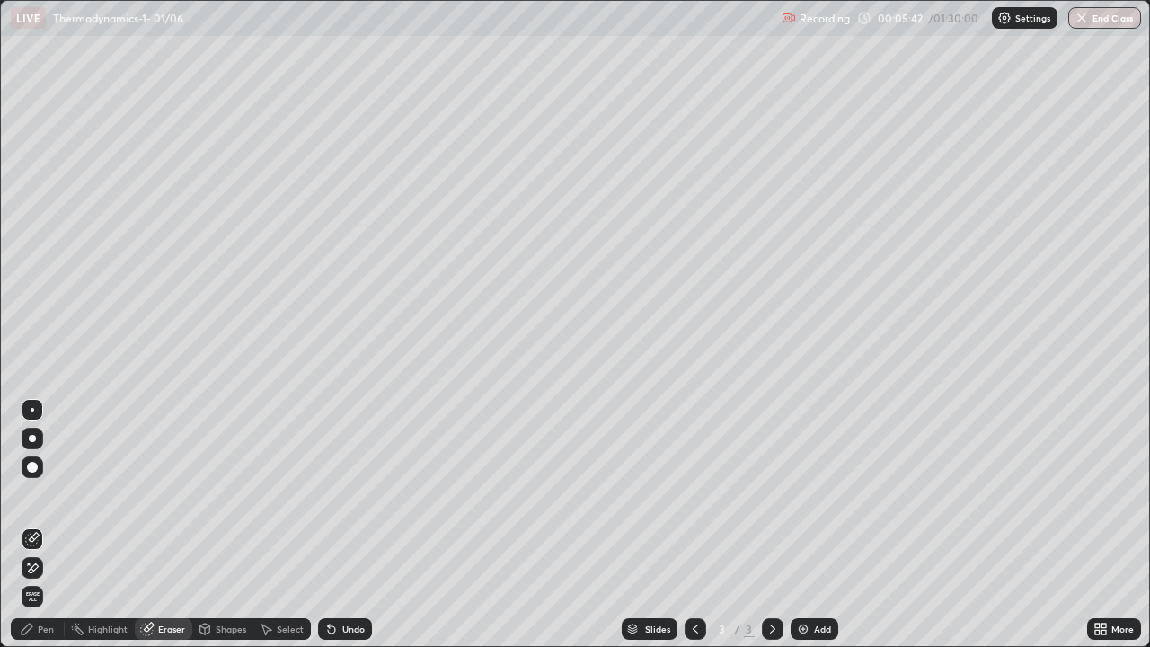
click at [46, 525] on div "Pen" at bounding box center [46, 628] width 16 height 9
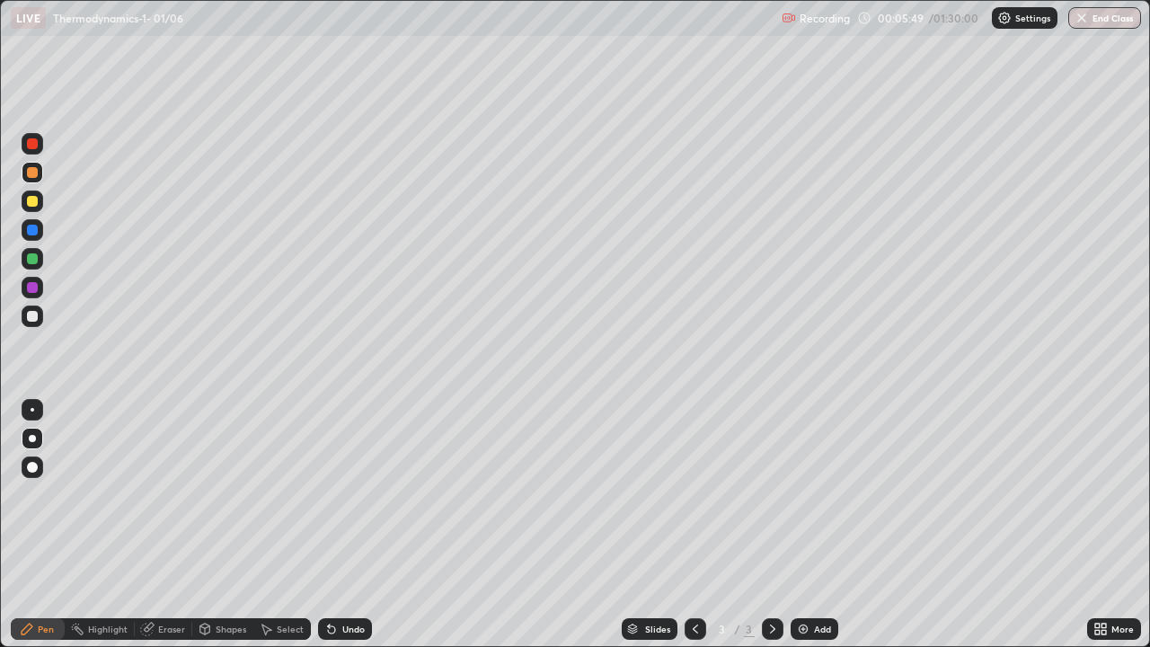
click at [32, 200] on div at bounding box center [32, 201] width 11 height 11
click at [25, 231] on div at bounding box center [33, 230] width 22 height 22
click at [31, 318] on div at bounding box center [32, 316] width 11 height 11
click at [805, 525] on img at bounding box center [803, 629] width 14 height 14
click at [34, 205] on div at bounding box center [32, 201] width 11 height 11
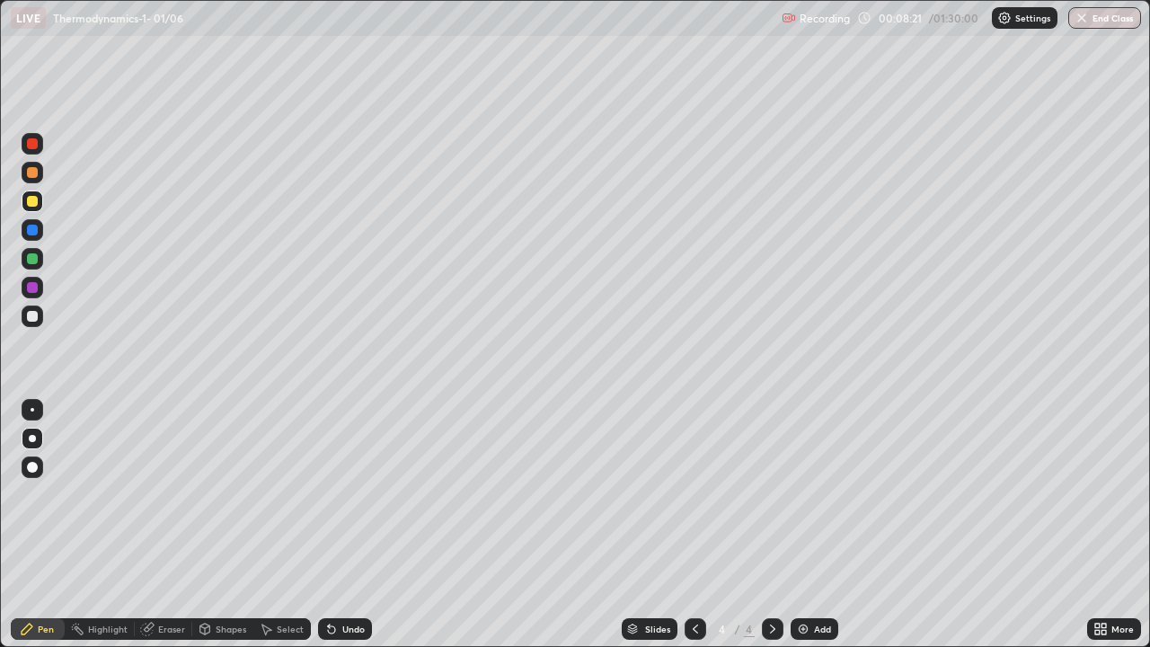
click at [33, 320] on div at bounding box center [32, 316] width 11 height 11
click at [217, 525] on div "Shapes" at bounding box center [231, 628] width 31 height 9
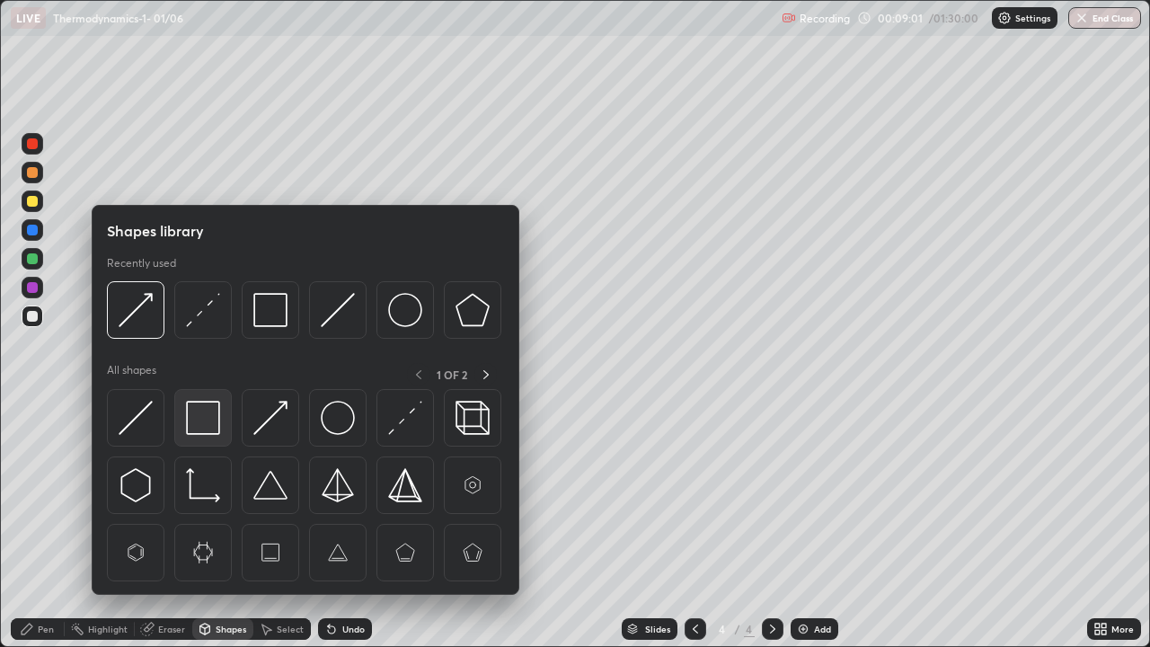
click at [205, 409] on img at bounding box center [203, 418] width 34 height 34
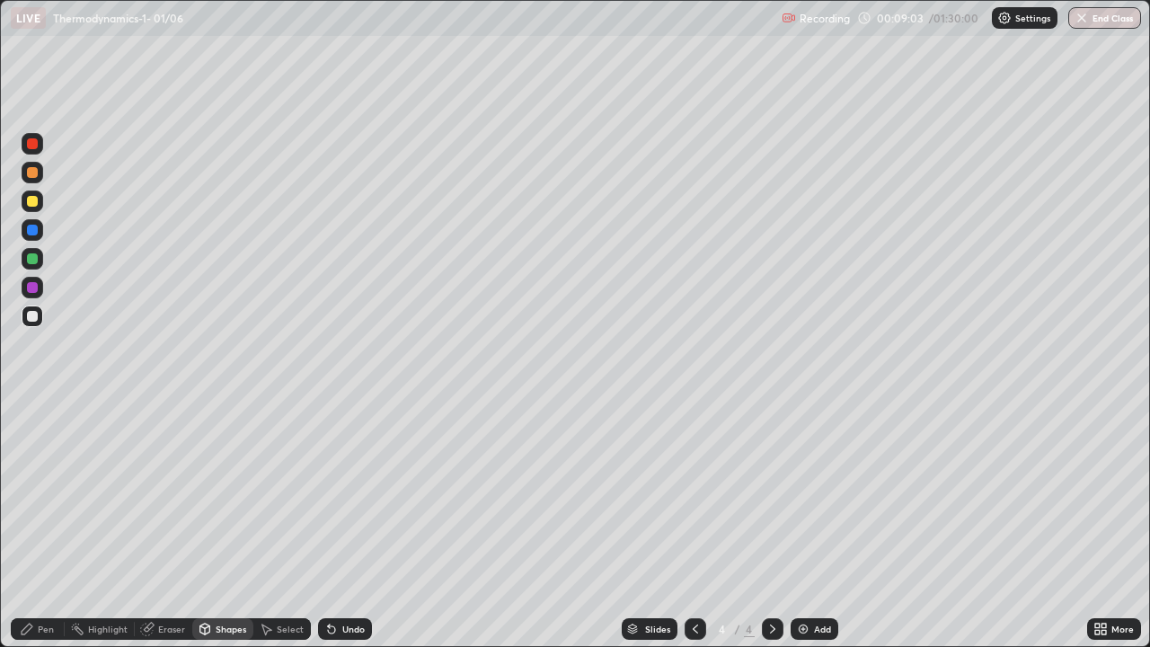
click at [35, 525] on div "Pen" at bounding box center [38, 629] width 54 height 22
click at [34, 201] on div at bounding box center [32, 201] width 11 height 11
click at [34, 314] on div at bounding box center [32, 316] width 11 height 11
click at [225, 525] on div "Shapes" at bounding box center [231, 628] width 31 height 9
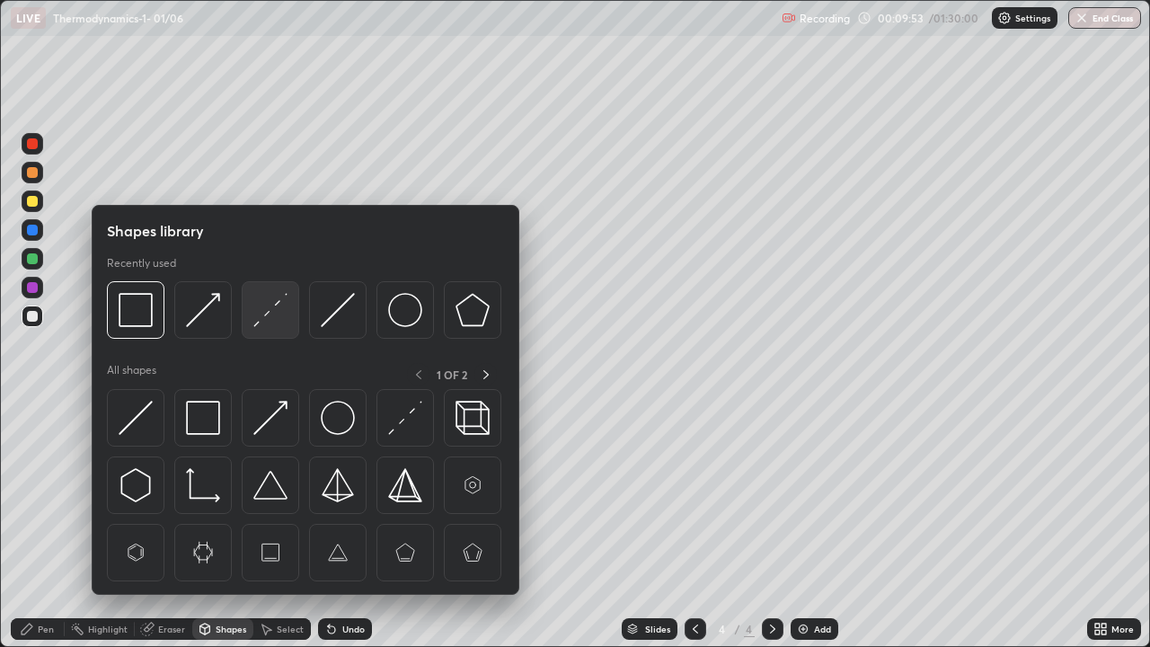
click at [269, 310] on img at bounding box center [270, 310] width 34 height 34
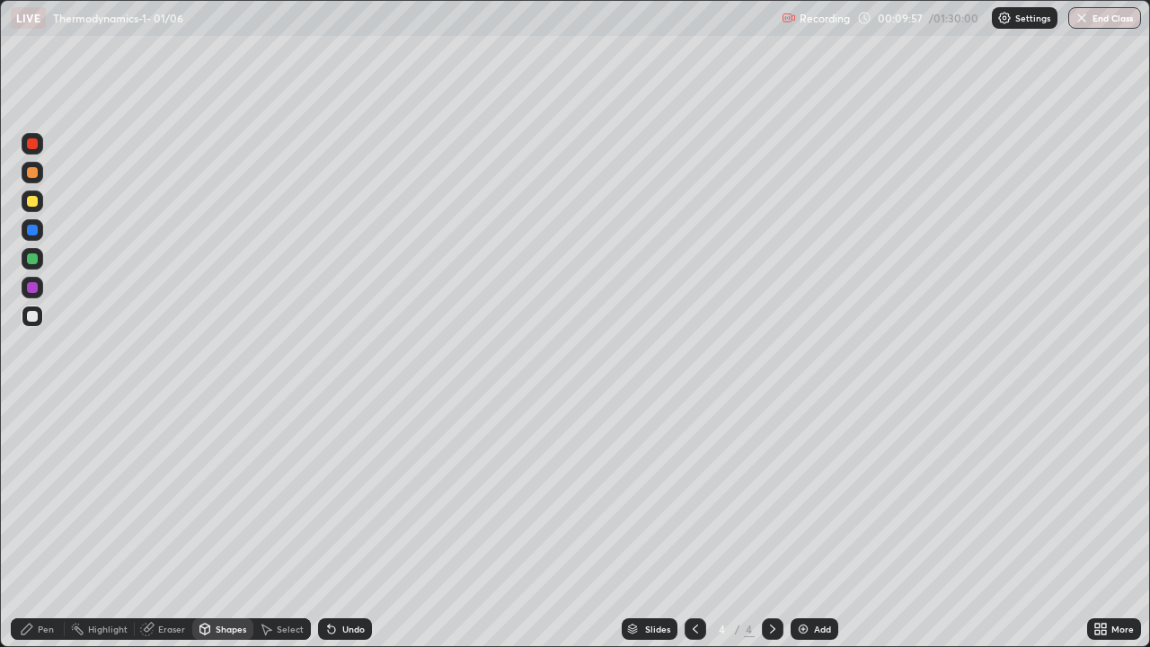
click at [36, 525] on div "Pen" at bounding box center [38, 629] width 54 height 22
click at [31, 259] on div at bounding box center [32, 258] width 11 height 11
click at [33, 203] on div at bounding box center [32, 201] width 11 height 11
click at [694, 525] on icon at bounding box center [695, 629] width 14 height 14
click at [770, 525] on icon at bounding box center [772, 629] width 14 height 14
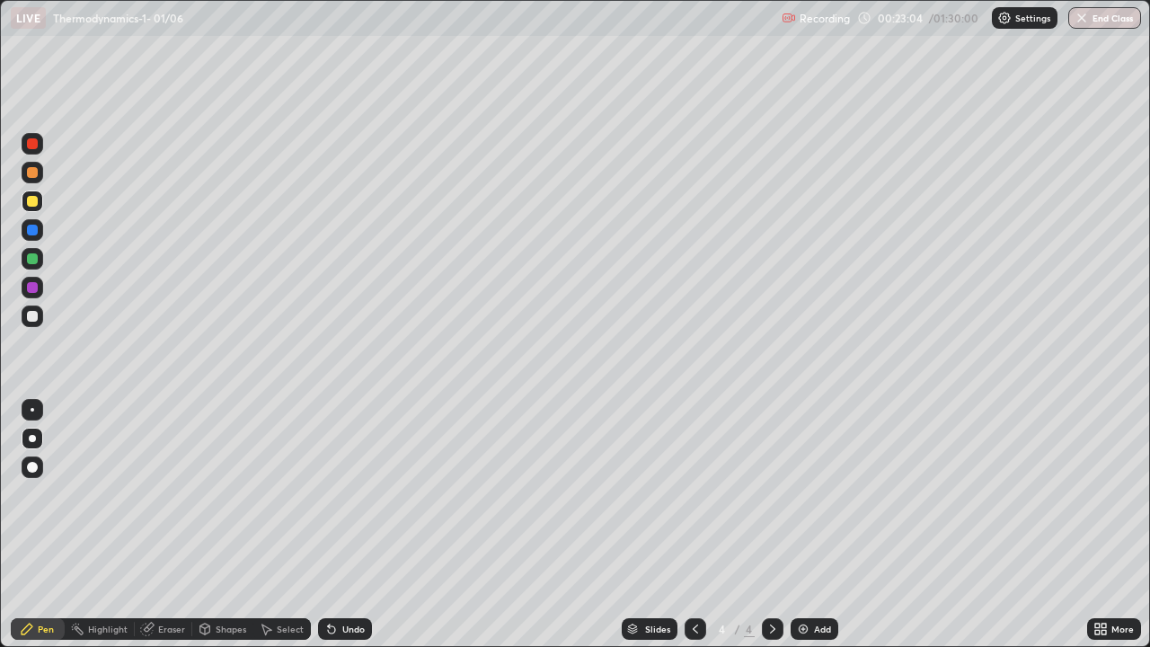
click at [804, 525] on img at bounding box center [803, 629] width 14 height 14
click at [31, 173] on div at bounding box center [32, 172] width 11 height 11
click at [213, 525] on div "Shapes" at bounding box center [222, 629] width 61 height 22
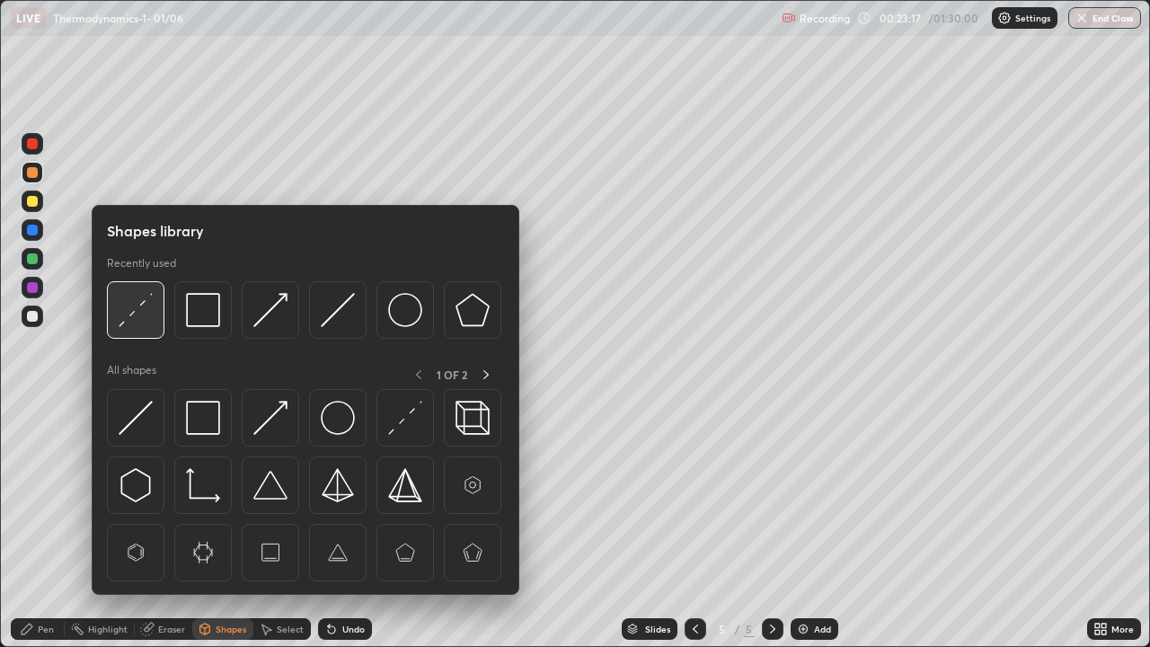
click at [136, 314] on img at bounding box center [136, 310] width 34 height 34
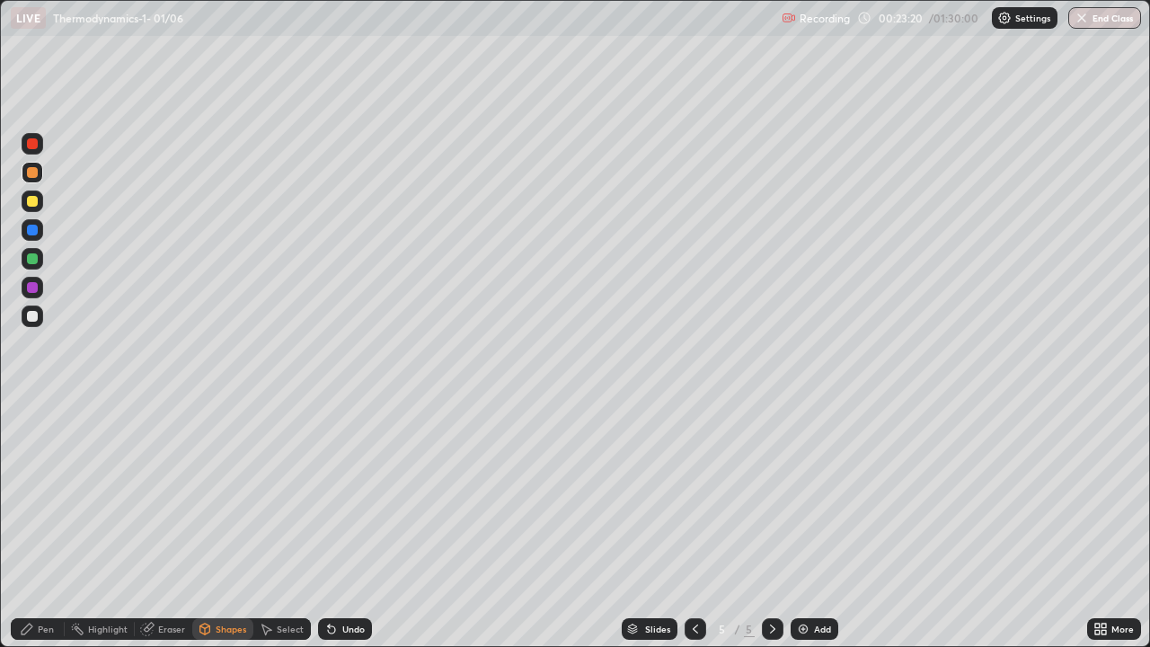
click at [28, 525] on icon at bounding box center [27, 628] width 11 height 11
click at [31, 317] on div at bounding box center [32, 316] width 11 height 11
click at [28, 287] on div at bounding box center [32, 287] width 11 height 11
click at [32, 231] on div at bounding box center [32, 230] width 11 height 11
click at [31, 203] on div at bounding box center [32, 201] width 11 height 11
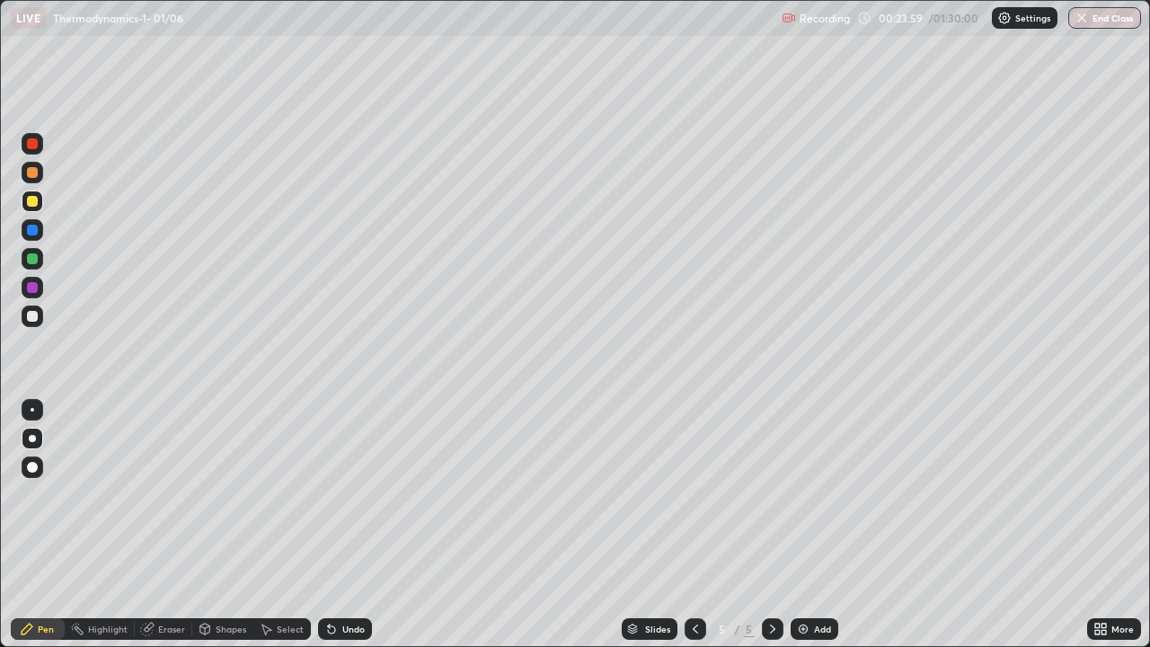
click at [212, 525] on div "Shapes" at bounding box center [222, 629] width 61 height 22
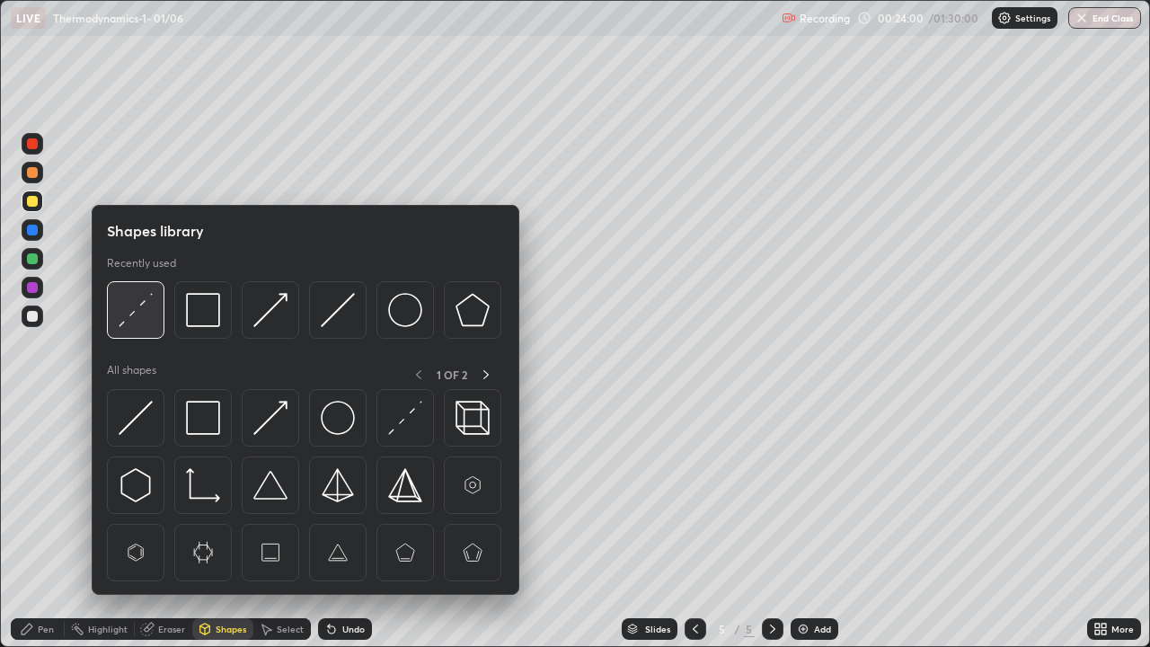
click at [131, 314] on img at bounding box center [136, 310] width 34 height 34
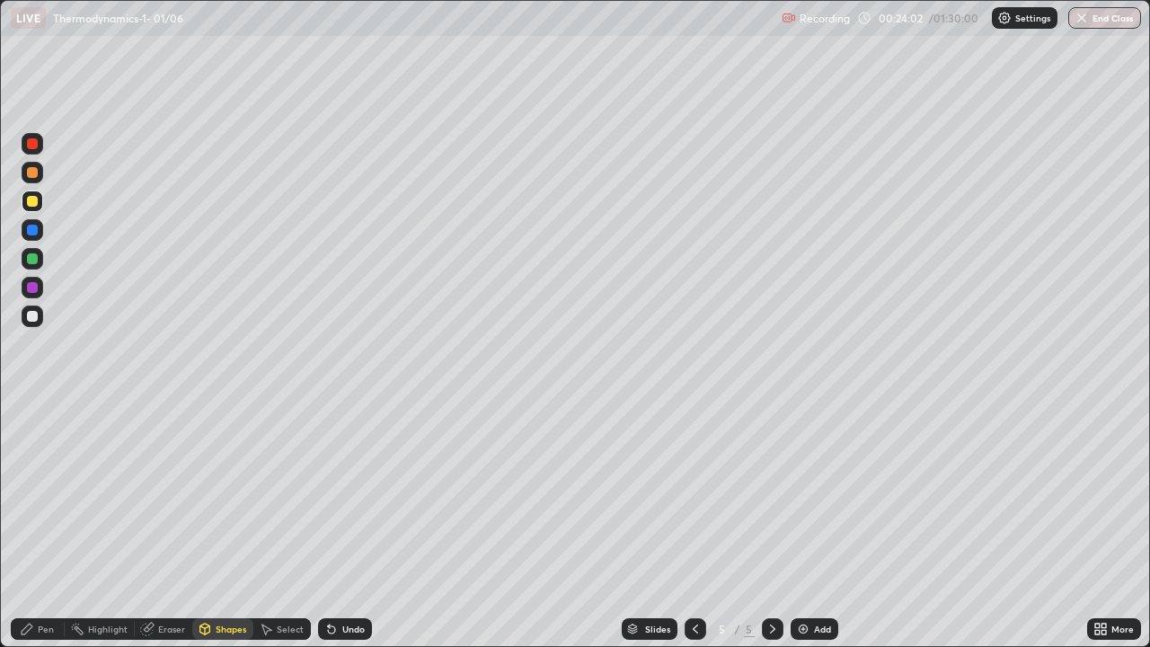
click at [30, 314] on div at bounding box center [32, 316] width 11 height 11
click at [39, 525] on div "Pen" at bounding box center [46, 628] width 16 height 9
click at [31, 206] on div at bounding box center [32, 201] width 11 height 11
click at [29, 316] on div at bounding box center [32, 316] width 11 height 11
click at [28, 205] on div at bounding box center [32, 201] width 11 height 11
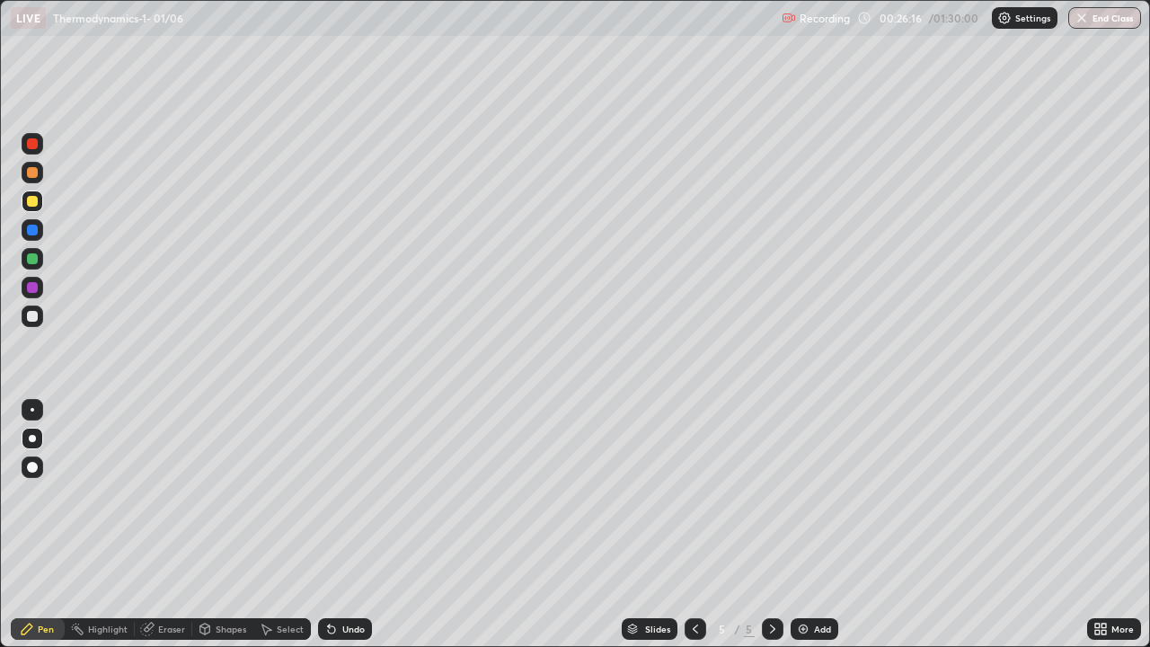
click at [30, 315] on div at bounding box center [32, 316] width 11 height 11
click at [806, 525] on img at bounding box center [803, 629] width 14 height 14
click at [34, 174] on div at bounding box center [32, 172] width 11 height 11
click at [348, 525] on div "Undo" at bounding box center [353, 628] width 22 height 9
click at [343, 525] on div "Undo" at bounding box center [345, 629] width 54 height 22
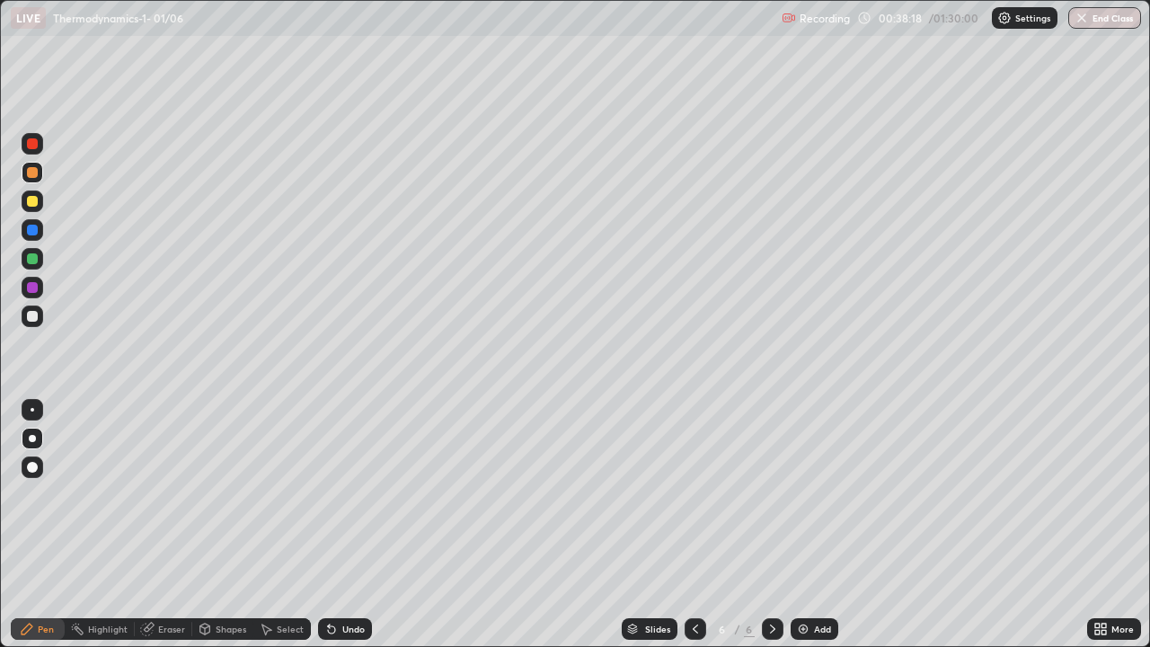
click at [208, 525] on icon at bounding box center [205, 629] width 14 height 14
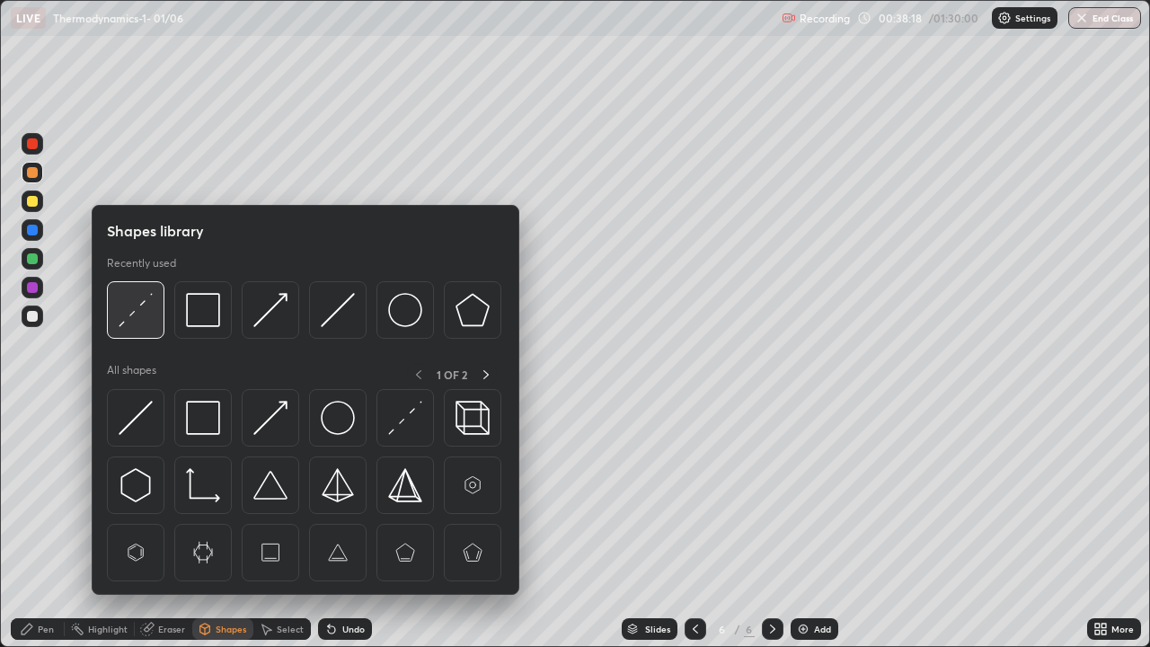
click at [137, 305] on img at bounding box center [136, 310] width 34 height 34
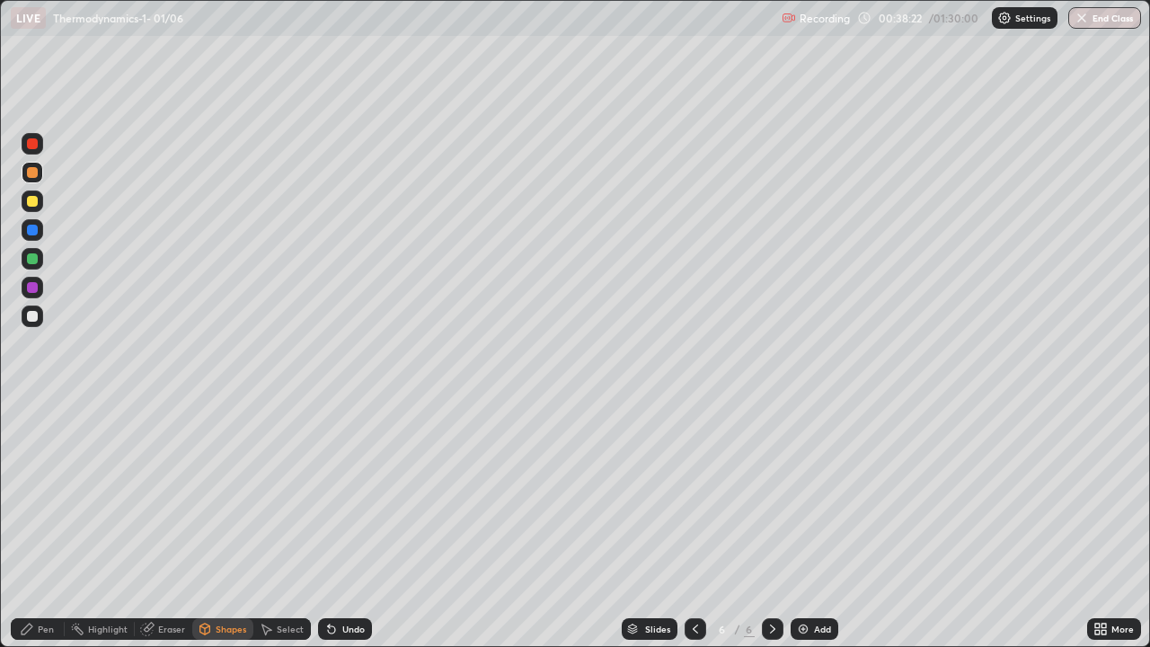
click at [22, 525] on icon at bounding box center [27, 628] width 11 height 11
click at [27, 317] on div at bounding box center [32, 316] width 11 height 11
click at [40, 237] on div at bounding box center [33, 230] width 22 height 22
click at [33, 232] on div at bounding box center [32, 230] width 11 height 11
click at [222, 525] on div "Shapes" at bounding box center [231, 628] width 31 height 9
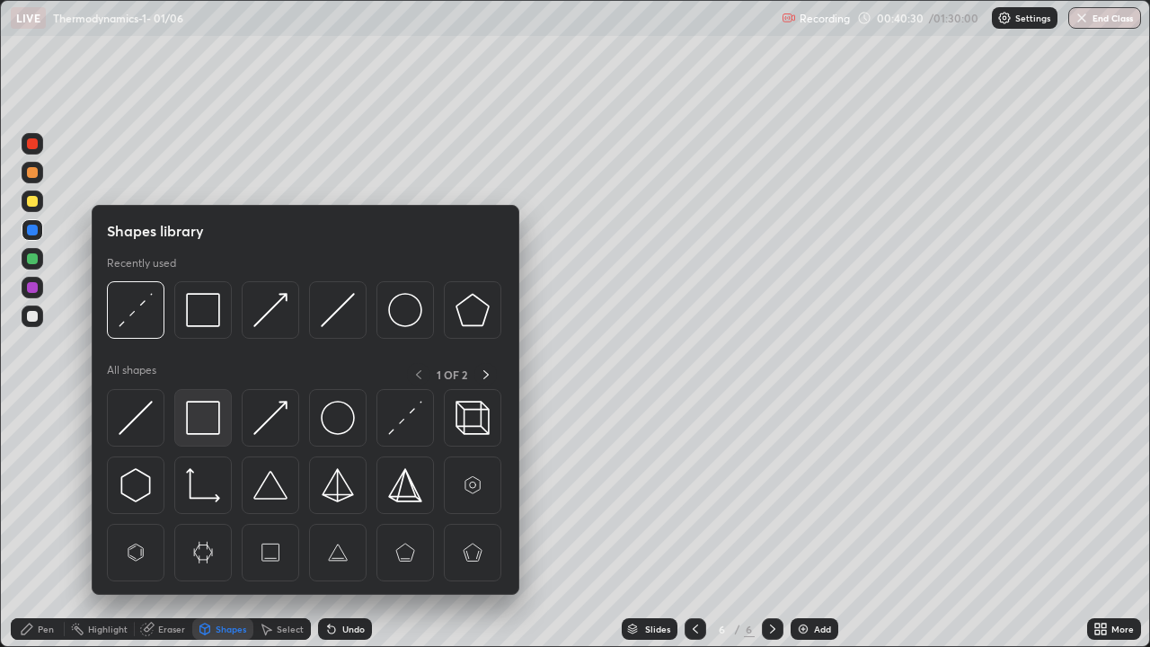
click at [196, 420] on img at bounding box center [203, 418] width 34 height 34
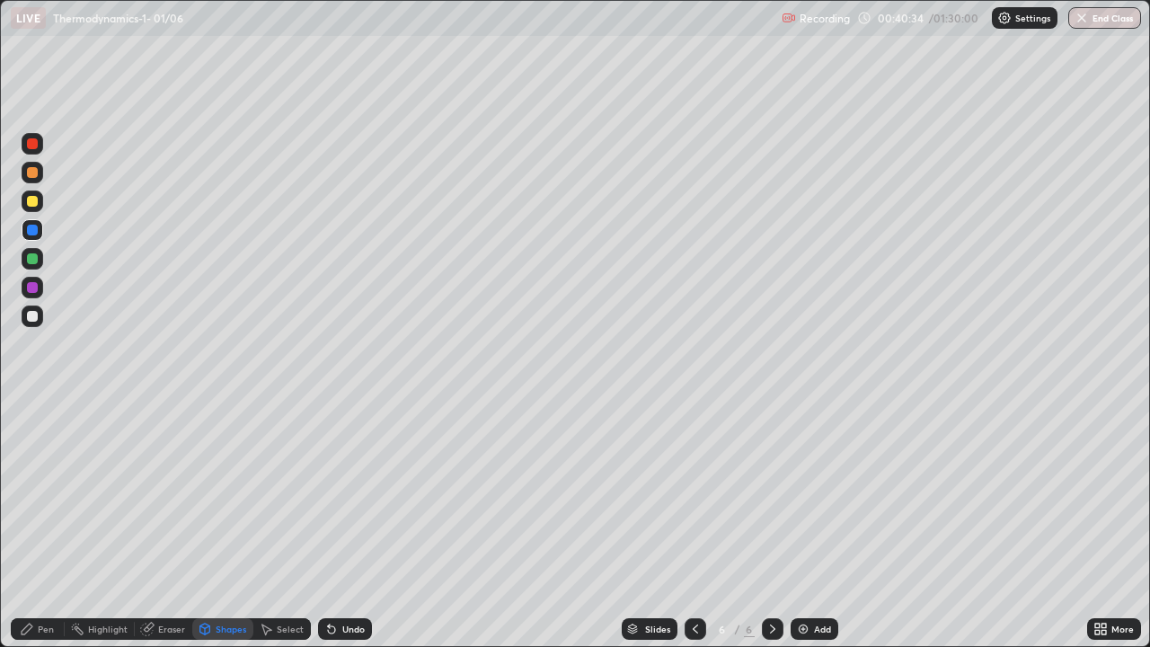
click at [21, 525] on div "Pen" at bounding box center [38, 629] width 54 height 22
click at [41, 313] on div at bounding box center [33, 316] width 22 height 22
click at [810, 525] on div "Add" at bounding box center [815, 629] width 48 height 22
click at [35, 172] on div at bounding box center [32, 172] width 11 height 11
click at [216, 525] on div "Shapes" at bounding box center [222, 629] width 61 height 22
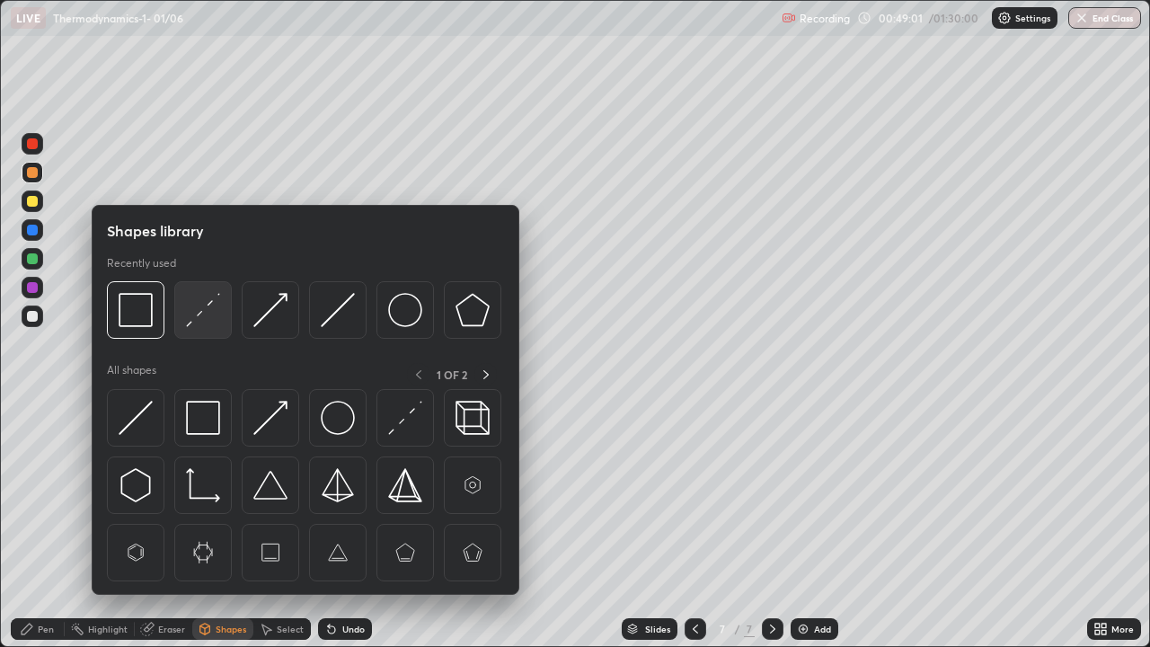
click at [196, 314] on img at bounding box center [203, 310] width 34 height 34
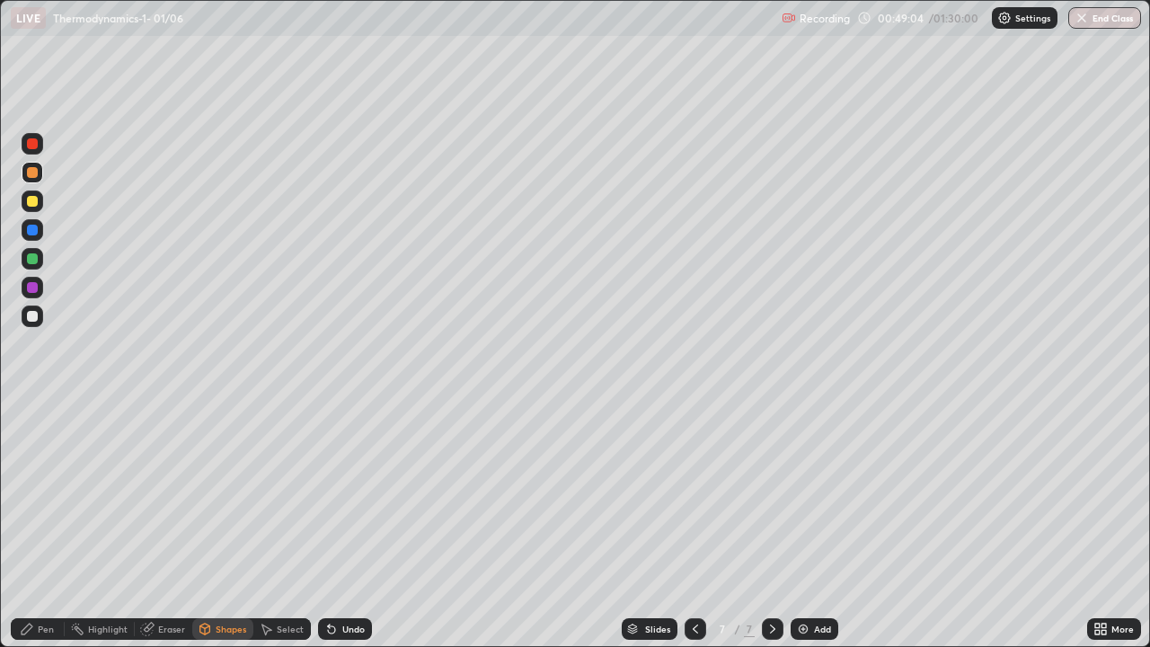
click at [213, 525] on div "Shapes" at bounding box center [222, 629] width 61 height 22
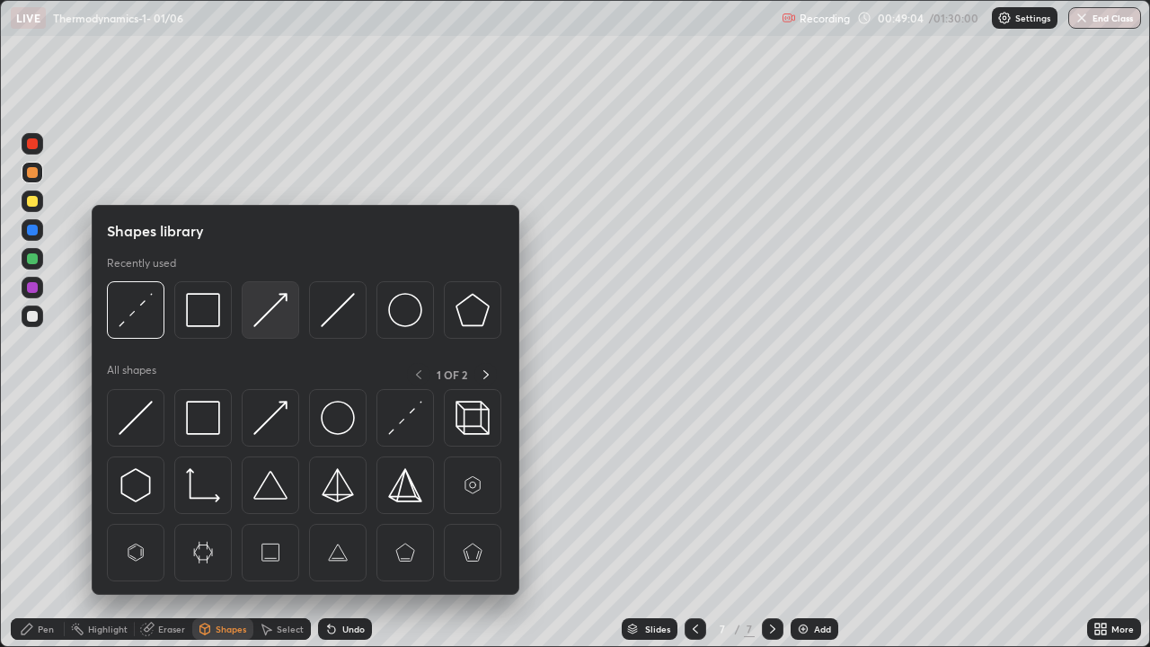
click at [269, 312] on img at bounding box center [270, 310] width 34 height 34
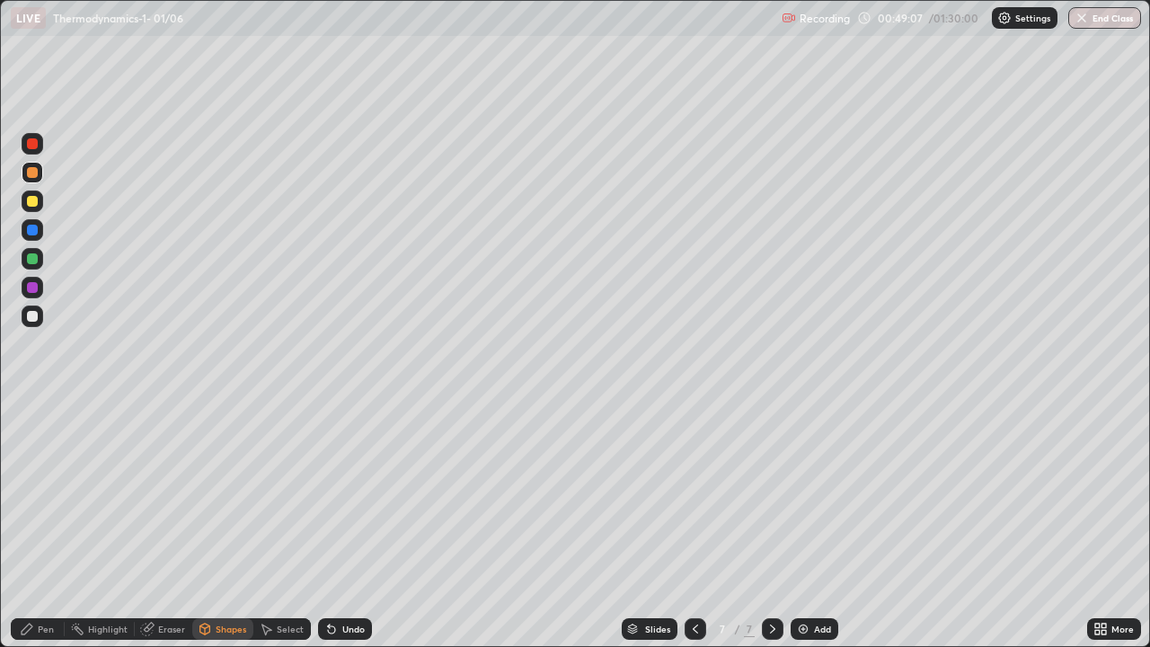
click at [39, 525] on div "Pen" at bounding box center [38, 629] width 54 height 22
click at [220, 525] on div "Shapes" at bounding box center [231, 628] width 31 height 9
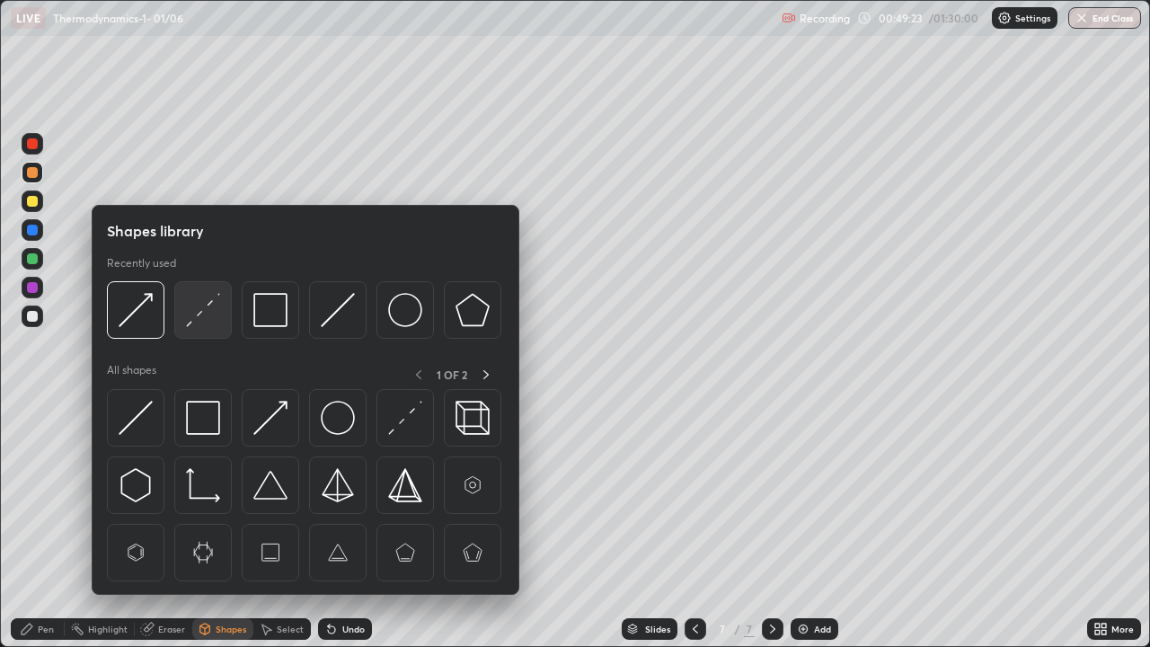
click at [208, 311] on img at bounding box center [203, 310] width 34 height 34
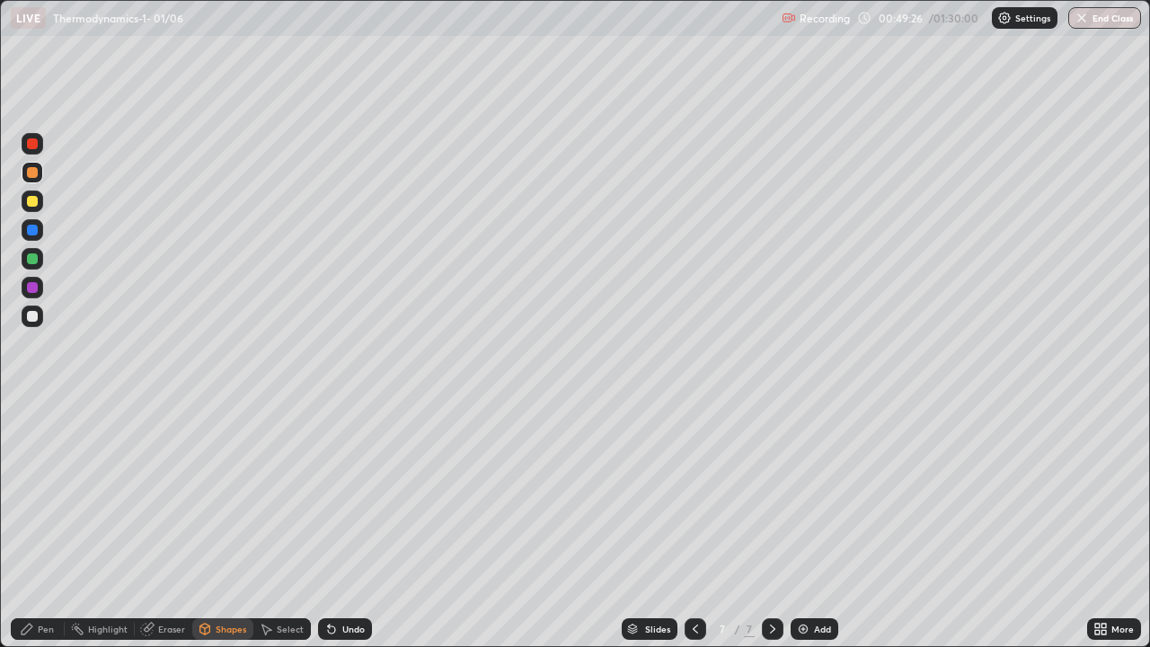
click at [43, 525] on div "Pen" at bounding box center [46, 628] width 16 height 9
click at [35, 314] on div at bounding box center [32, 316] width 11 height 11
click at [697, 525] on icon at bounding box center [695, 629] width 14 height 14
click at [695, 525] on icon at bounding box center [695, 629] width 14 height 14
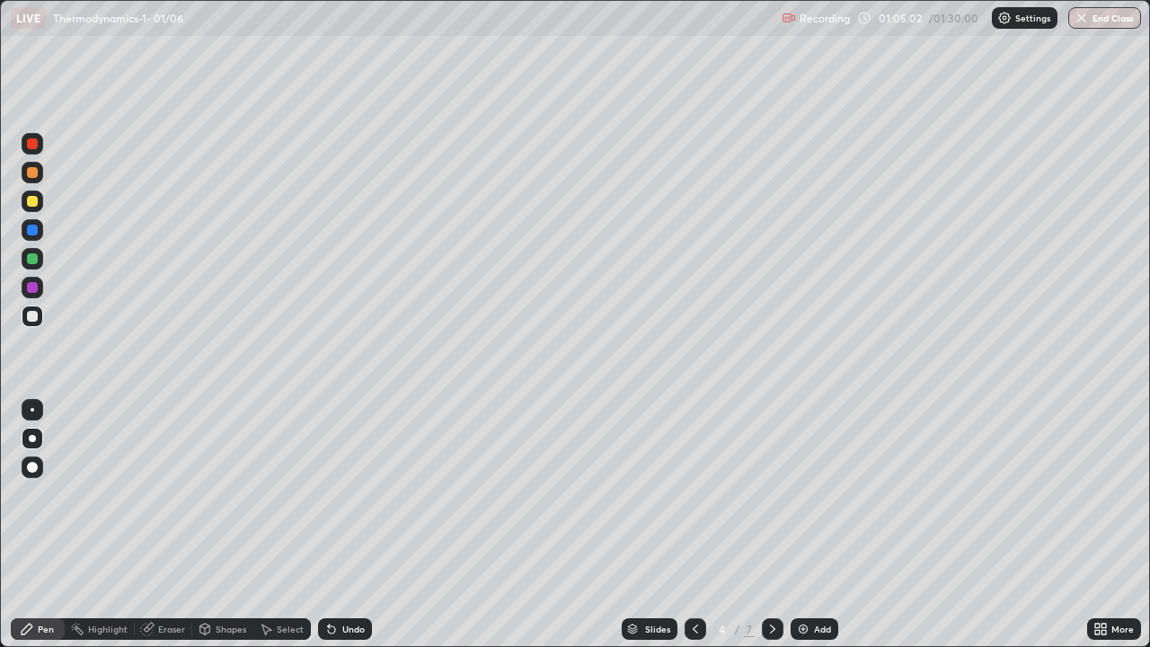
click at [693, 525] on icon at bounding box center [695, 628] width 5 height 9
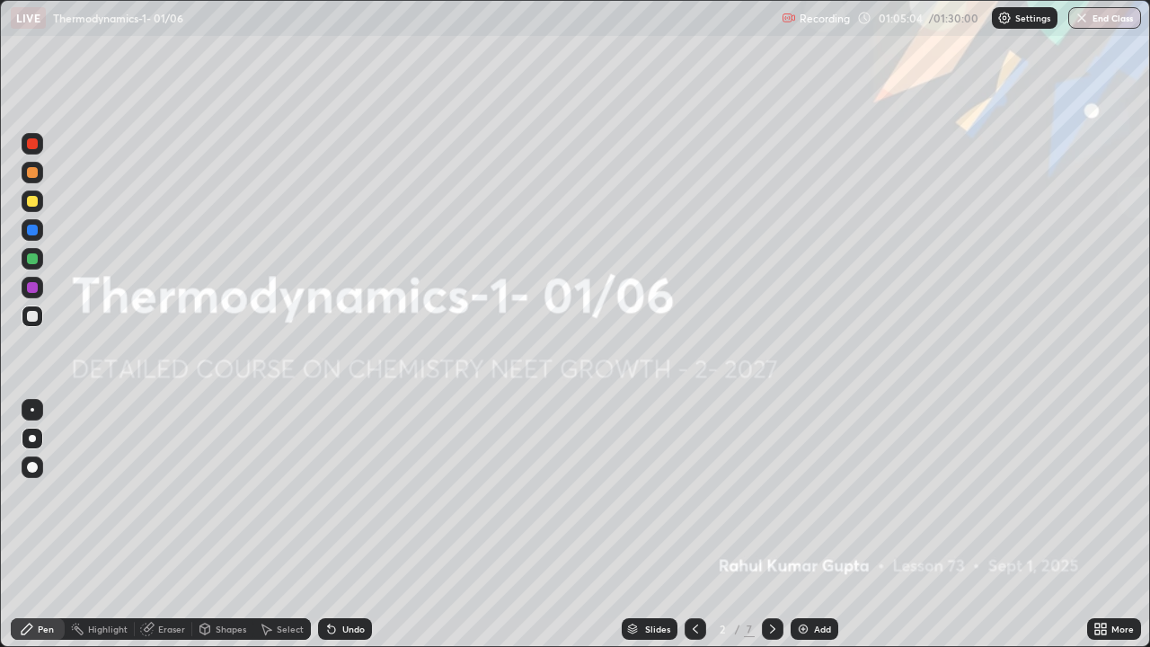
click at [766, 525] on icon at bounding box center [772, 629] width 14 height 14
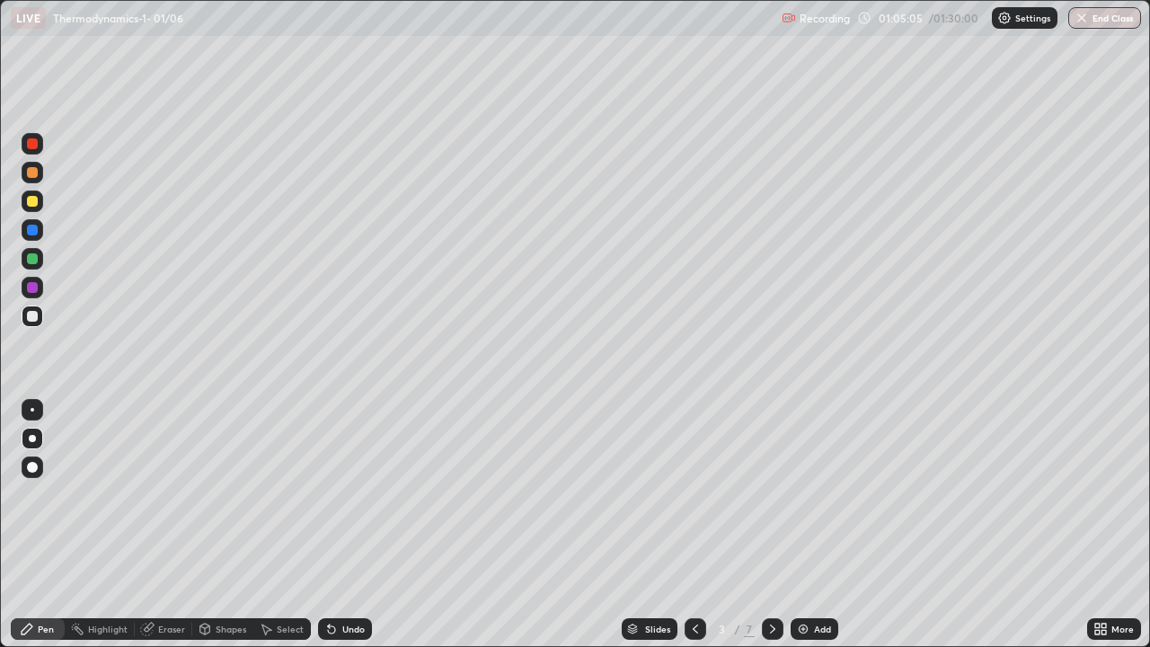
click at [771, 525] on icon at bounding box center [772, 629] width 14 height 14
click at [775, 525] on icon at bounding box center [772, 629] width 14 height 14
click at [771, 525] on icon at bounding box center [772, 629] width 14 height 14
click at [802, 525] on img at bounding box center [803, 629] width 14 height 14
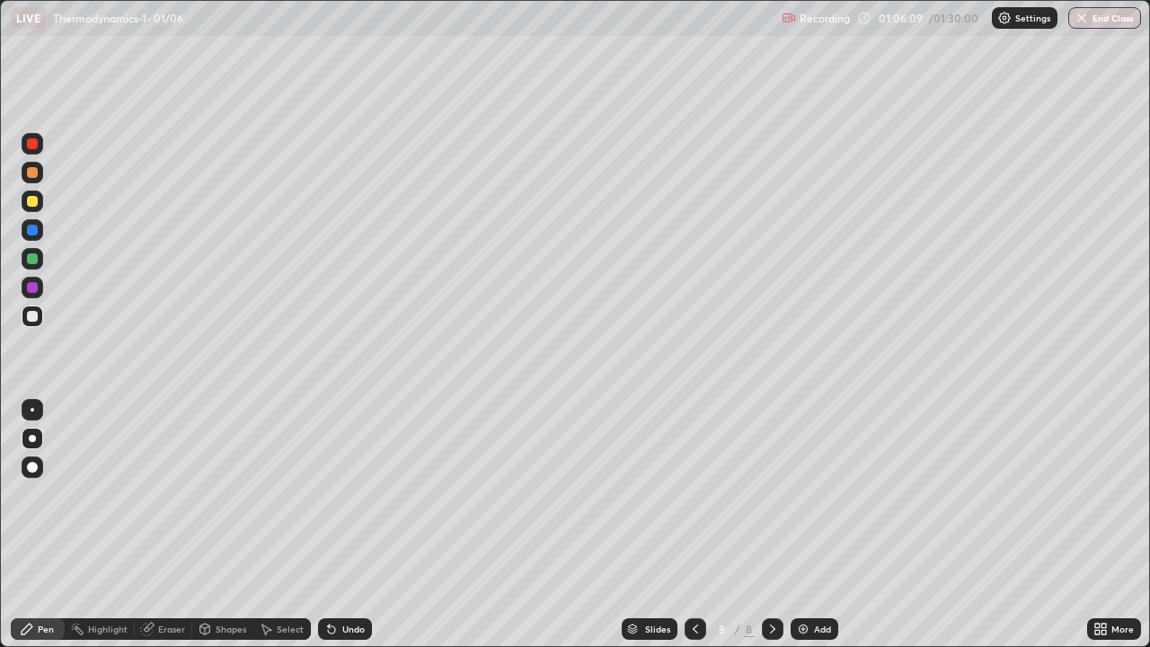
click at [34, 171] on div at bounding box center [32, 172] width 11 height 11
click at [226, 525] on div "Shapes" at bounding box center [231, 628] width 31 height 9
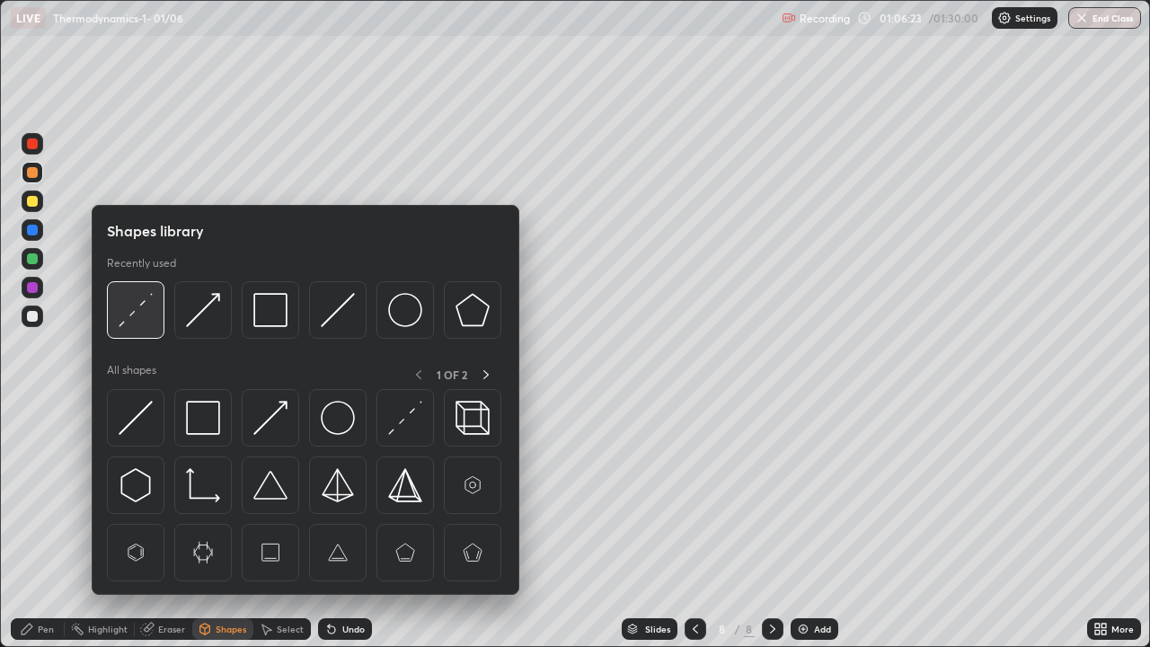
click at [142, 307] on img at bounding box center [136, 310] width 34 height 34
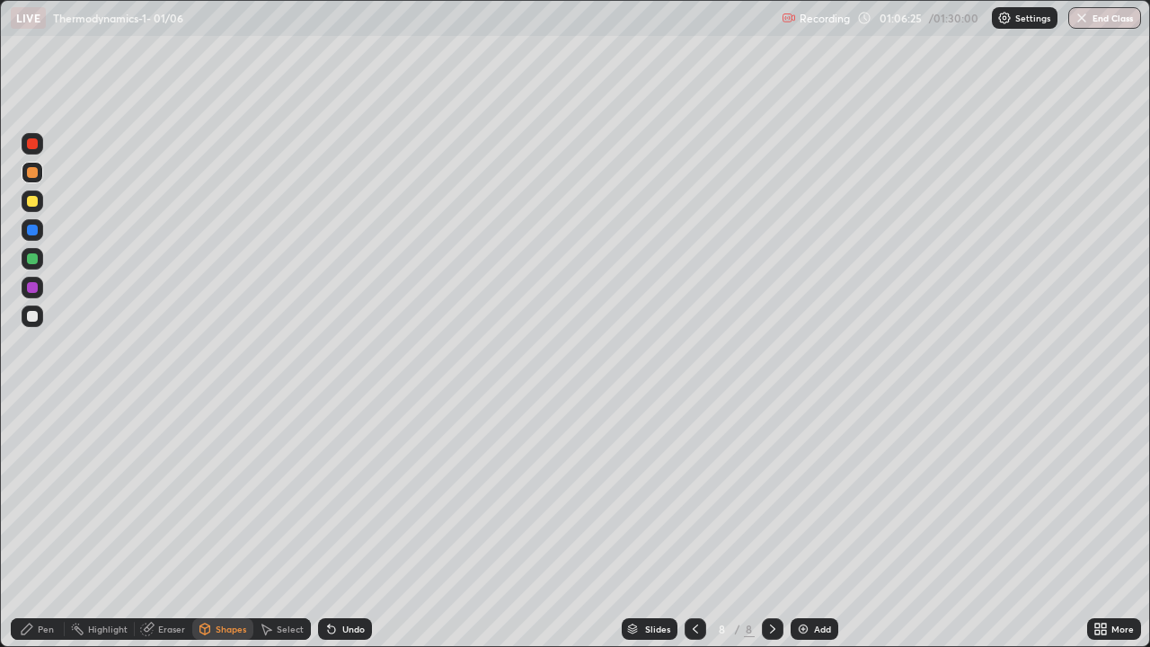
click at [41, 525] on div "Pen" at bounding box center [46, 628] width 16 height 9
click at [26, 316] on div at bounding box center [33, 316] width 22 height 22
click at [220, 525] on div "Shapes" at bounding box center [231, 628] width 31 height 9
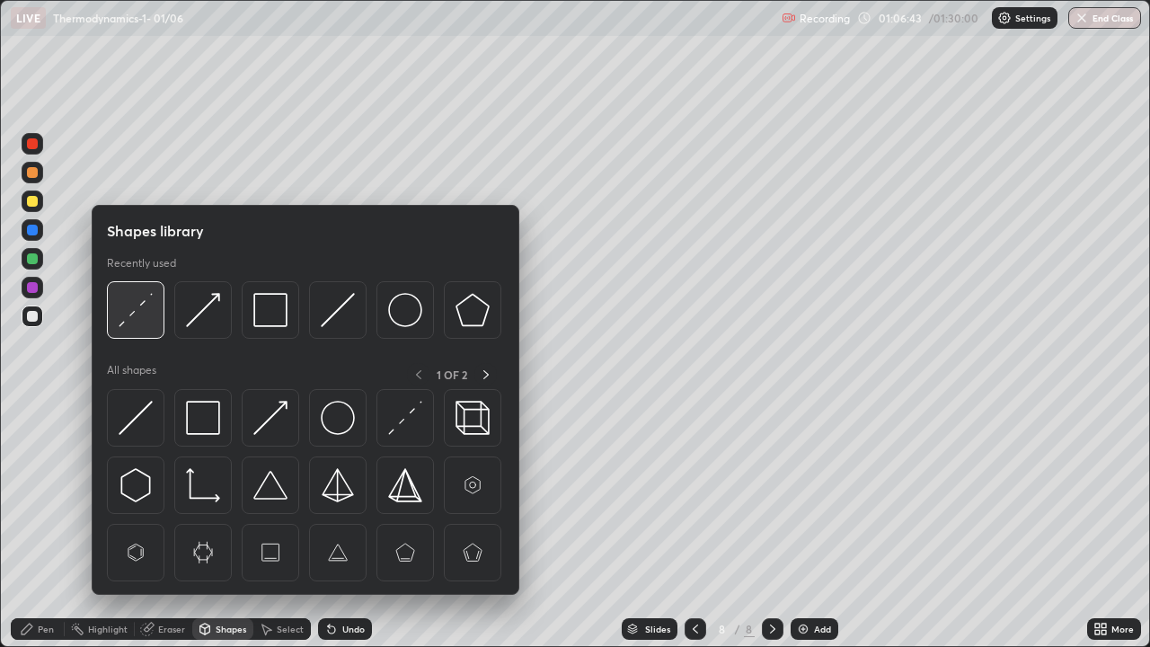
click at [138, 302] on img at bounding box center [136, 310] width 34 height 34
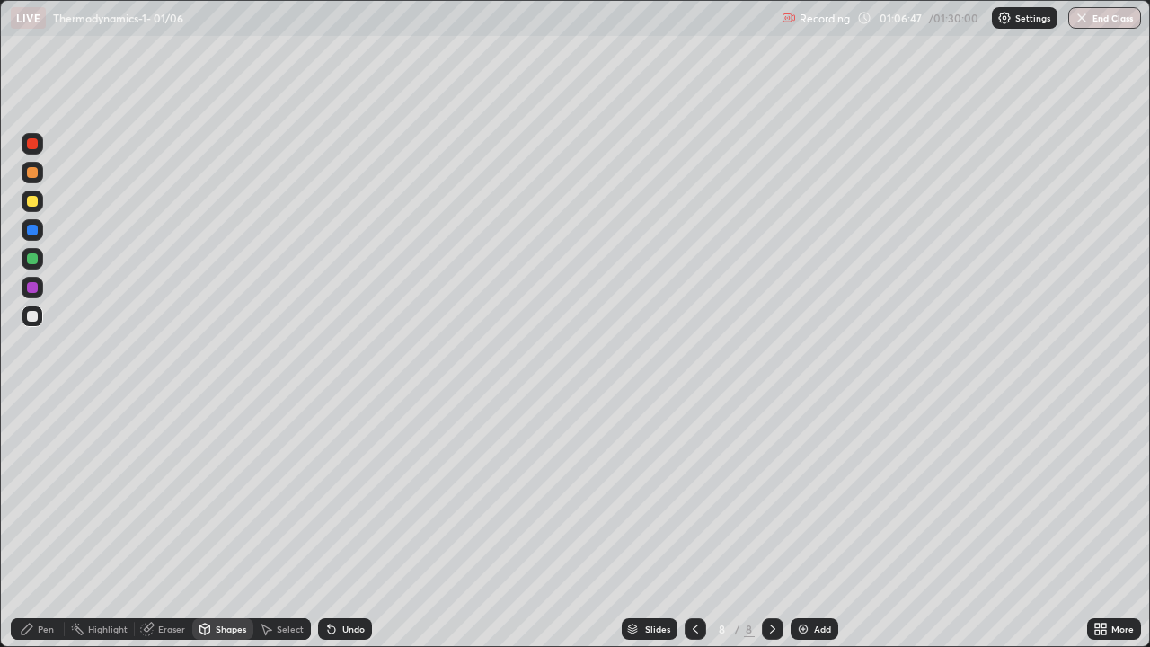
click at [31, 525] on div "Pen" at bounding box center [38, 629] width 54 height 22
click at [32, 261] on div at bounding box center [32, 258] width 11 height 11
click at [1095, 23] on button "End Class" at bounding box center [1104, 18] width 73 height 22
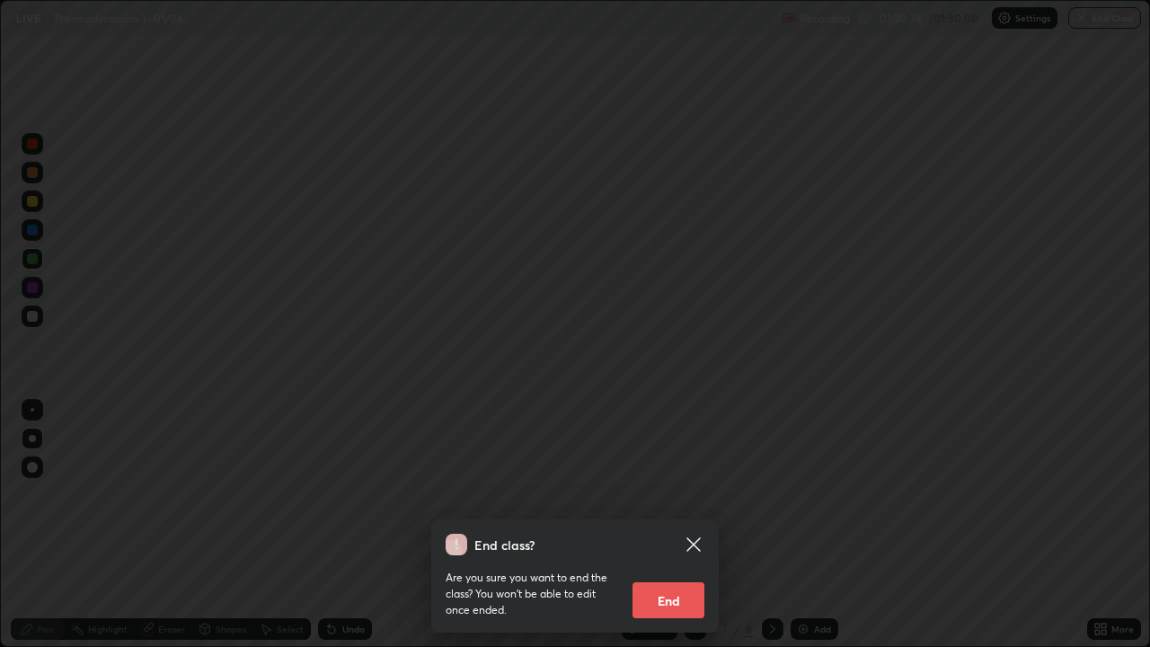
click at [678, 525] on button "End" at bounding box center [668, 600] width 72 height 36
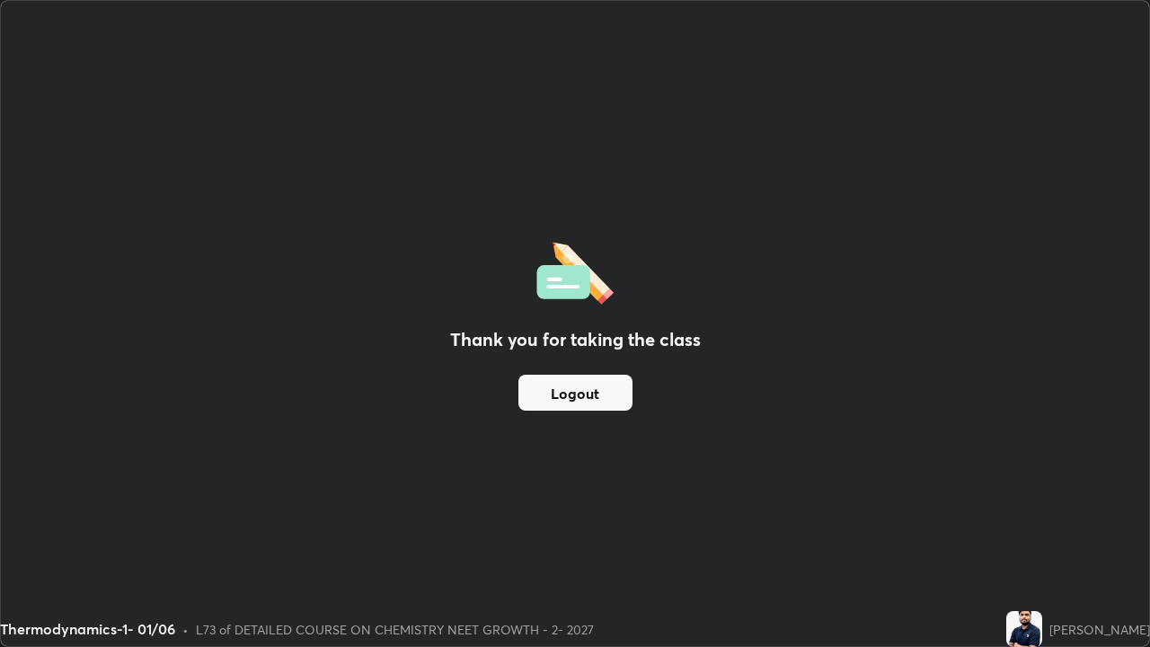
click at [583, 394] on button "Logout" at bounding box center [575, 393] width 114 height 36
